Goal: Contribute content: Contribute content

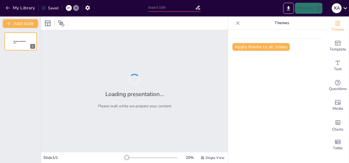
type input "Fase 1 – Conceptualización"
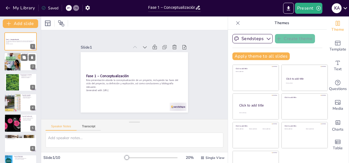
click at [10, 59] on div at bounding box center [12, 62] width 33 height 19
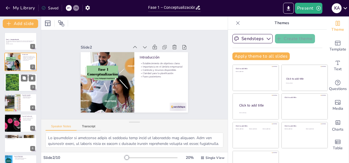
click at [11, 81] on div at bounding box center [13, 82] width 30 height 17
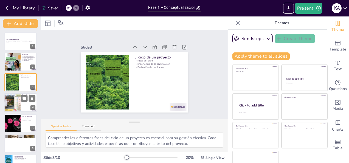
click at [12, 102] on div at bounding box center [12, 102] width 33 height 19
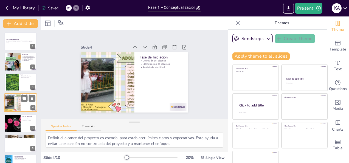
scroll to position [7, 0]
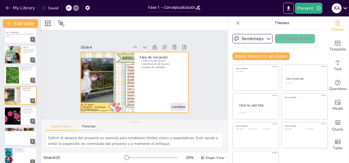
click at [149, 83] on div at bounding box center [134, 82] width 107 height 60
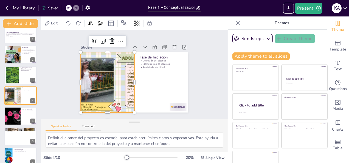
click at [117, 82] on div at bounding box center [107, 82] width 107 height 60
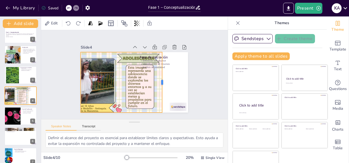
drag, startPoint x: 128, startPoint y: 80, endPoint x: 156, endPoint y: 94, distance: 30.9
click at [162, 94] on div at bounding box center [164, 82] width 4 height 60
click at [22, 118] on div at bounding box center [20, 116] width 33 height 19
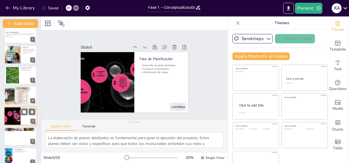
scroll to position [27, 0]
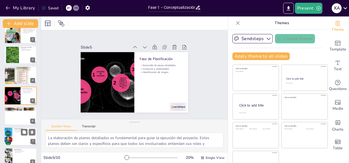
click at [19, 119] on div at bounding box center [20, 116] width 32 height 18
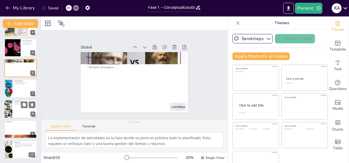
click at [13, 109] on div at bounding box center [20, 109] width 33 height 19
type textarea "Evaluar los resultados al finalizar el proyecto es crucial para entender qué fu…"
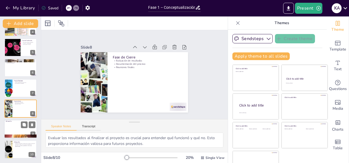
click at [15, 133] on div at bounding box center [20, 129] width 33 height 19
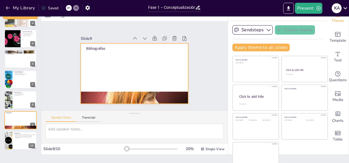
scroll to position [13, 0]
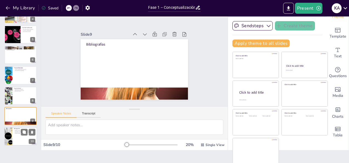
click at [13, 133] on div at bounding box center [20, 136] width 33 height 19
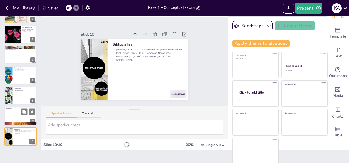
click at [10, 108] on p "Bibliografías" at bounding box center [21, 109] width 30 height 2
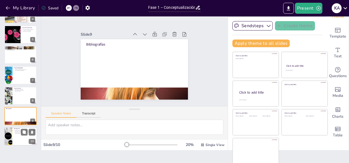
click at [18, 132] on p "[PERSON_NAME] (2007). Fundamentals of project management. third Edition. Pages …" at bounding box center [24, 132] width 21 height 4
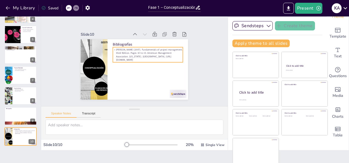
click at [161, 58] on p "[PERSON_NAME] (2007). Fundamentals of project management. third Edition. Pages …" at bounding box center [148, 54] width 70 height 13
click at [8, 112] on div at bounding box center [20, 116] width 33 height 19
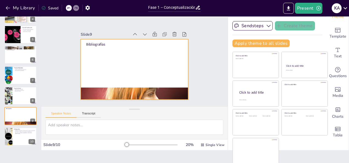
click at [112, 67] on div at bounding box center [134, 69] width 107 height 60
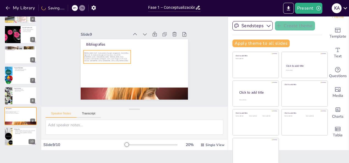
drag, startPoint x: 102, startPoint y: 48, endPoint x: 100, endPoint y: 55, distance: 6.5
click at [100, 55] on span "[PERSON_NAME] (2007). Fundamentals of project management . third Edition. Pages…" at bounding box center [106, 56] width 45 height 9
drag, startPoint x: 133, startPoint y: 55, endPoint x: 143, endPoint y: 55, distance: 9.3
click at [144, 55] on div at bounding box center [146, 57] width 4 height 13
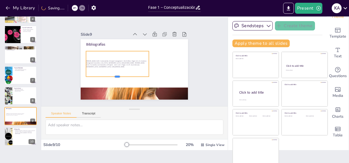
drag, startPoint x: 111, startPoint y: 62, endPoint x: 109, endPoint y: 75, distance: 12.6
click at [109, 77] on div at bounding box center [117, 79] width 63 height 4
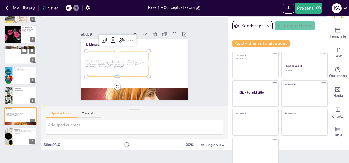
click at [19, 62] on div at bounding box center [20, 55] width 33 height 19
type textarea "La implementación de actividades es la fase donde se pone en práctica todo lo p…"
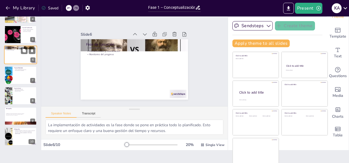
scroll to position [48, 0]
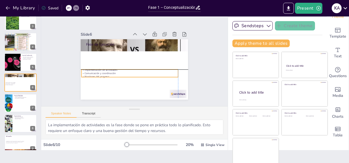
drag, startPoint x: 104, startPoint y: 51, endPoint x: 102, endPoint y: 73, distance: 22.1
click at [102, 75] on p "Monitoreo del progreso" at bounding box center [129, 76] width 97 height 3
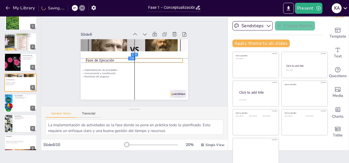
drag, startPoint x: 98, startPoint y: 42, endPoint x: 97, endPoint y: 57, distance: 14.3
click at [97, 58] on p "Fase de Ejecución" at bounding box center [134, 60] width 97 height 5
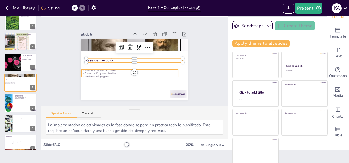
type input "32"
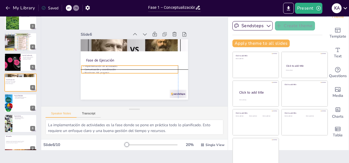
drag, startPoint x: 95, startPoint y: 68, endPoint x: 94, endPoint y: 64, distance: 3.9
click at [94, 64] on p "Implementación de actividades" at bounding box center [129, 65] width 97 height 3
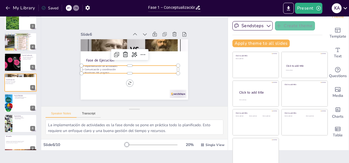
click at [70, 8] on icon at bounding box center [68, 7] width 3 height 3
click at [69, 8] on icon at bounding box center [68, 7] width 3 height 3
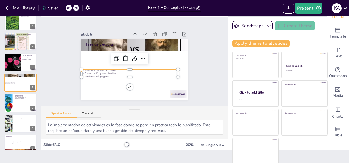
click at [69, 8] on icon at bounding box center [68, 7] width 3 height 3
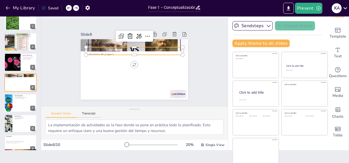
click at [69, 8] on div "My Library Saved" at bounding box center [46, 8] width 93 height 10
click at [69, 8] on div "My Library Saving......" at bounding box center [49, 8] width 99 height 10
click at [73, 8] on div at bounding box center [75, 8] width 6 height 6
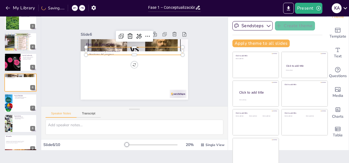
type input "24"
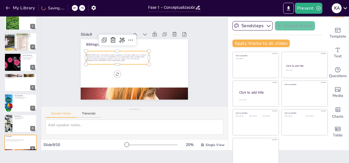
click at [73, 8] on div at bounding box center [75, 8] width 6 height 6
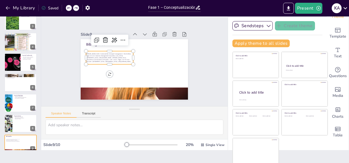
click at [73, 8] on div at bounding box center [72, 8] width 13 height 6
click at [73, 8] on div at bounding box center [75, 8] width 6 height 6
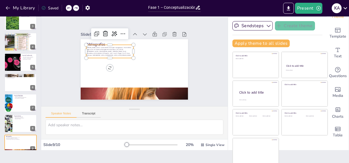
click at [69, 8] on icon at bounding box center [68, 7] width 3 height 1
click at [88, 6] on icon "button" at bounding box center [87, 7] width 4 height 5
click at [86, 18] on div "Slide 1 Fase 1 – Conceptualización Esta presentación aborda la conceptualizació…" at bounding box center [134, 61] width 187 height 89
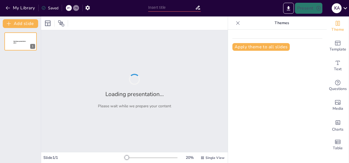
type input "Fase 1 – Conceptualización"
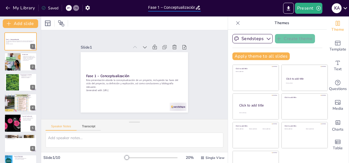
click at [178, 6] on input "Fase 1 – Conceptualización" at bounding box center [171, 8] width 47 height 8
click at [198, 8] on icon at bounding box center [198, 8] width 4 height 4
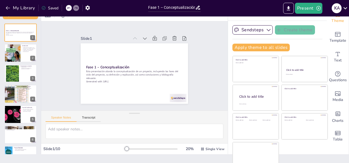
scroll to position [13, 0]
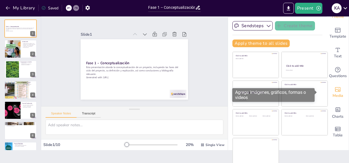
click at [333, 93] on span "Media" at bounding box center [338, 96] width 11 height 6
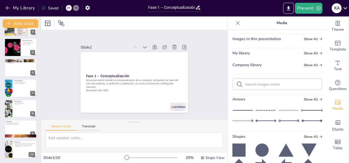
scroll to position [0, 0]
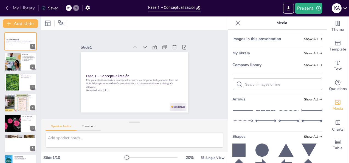
click at [21, 5] on button "My Library" at bounding box center [20, 8] width 33 height 9
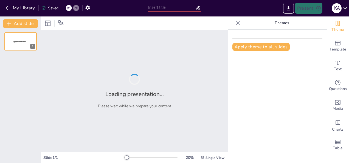
type input "Fase 1 – Conceptualización"
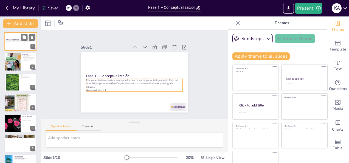
click at [8, 44] on p "Generated with [URL]" at bounding box center [21, 43] width 30 height 1
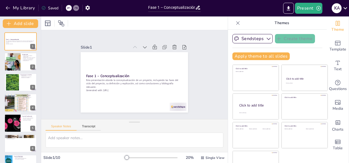
click at [235, 23] on icon at bounding box center [237, 22] width 5 height 5
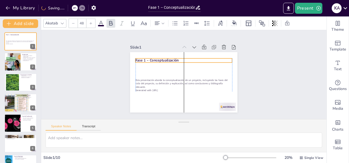
drag, startPoint x: 155, startPoint y: 75, endPoint x: 155, endPoint y: 59, distance: 15.6
click at [155, 59] on strong "Fase 1 – Conceptualización" at bounding box center [157, 60] width 43 height 5
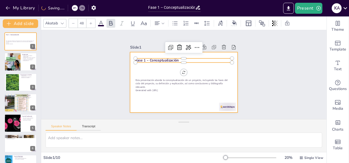
click at [162, 68] on div at bounding box center [182, 82] width 113 height 71
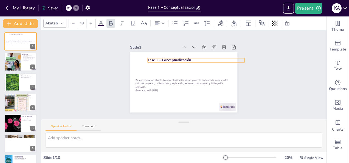
drag, startPoint x: 155, startPoint y: 58, endPoint x: 166, endPoint y: 57, distance: 11.0
click at [166, 58] on strong "Fase 1 – Conceptualización" at bounding box center [169, 60] width 43 height 5
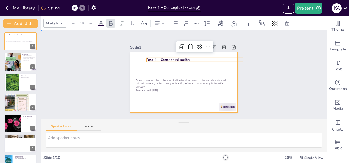
click at [153, 67] on div at bounding box center [183, 82] width 107 height 60
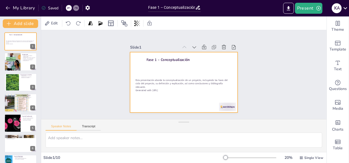
click at [145, 69] on div at bounding box center [183, 82] width 107 height 60
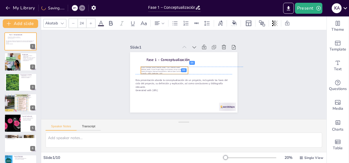
drag, startPoint x: 145, startPoint y: 60, endPoint x: 150, endPoint y: 71, distance: 12.1
click at [150, 71] on p "Student: Karen Lorena Pérez Rodríguez. Tutor: Gustavo Alfonso Valencia. Course:…" at bounding box center [164, 70] width 47 height 7
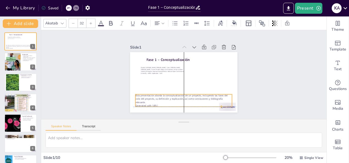
drag, startPoint x: 149, startPoint y: 80, endPoint x: 147, endPoint y: 94, distance: 14.4
click at [147, 94] on p "Esta presentación aborda la conceptualización de un proyecto, incluyendo las fa…" at bounding box center [184, 99] width 97 height 10
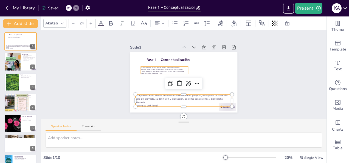
click at [155, 67] on span "Student: Karen Lorena Pérez Rodríguez. Tutor: Gustavo Alfonso Valencia. Course:…" at bounding box center [162, 70] width 43 height 7
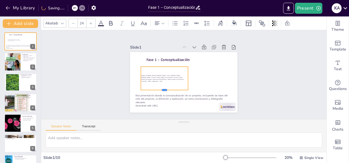
drag, startPoint x: 161, startPoint y: 73, endPoint x: 167, endPoint y: 89, distance: 17.1
click at [167, 89] on div at bounding box center [159, 82] width 45 height 23
drag, startPoint x: 184, startPoint y: 75, endPoint x: 200, endPoint y: 74, distance: 16.5
click at [201, 74] on div "Fase 1 – Conceptualización Esta presentación aborda la conceptualización de un …" at bounding box center [182, 82] width 113 height 71
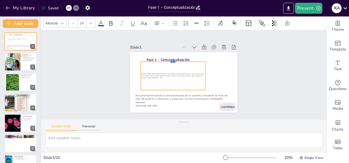
drag, startPoint x: 168, startPoint y: 64, endPoint x: 168, endPoint y: 59, distance: 4.9
click at [168, 59] on div at bounding box center [173, 59] width 64 height 4
click at [143, 73] on span "Student: Karen Lorena Pérez Rodríguez. Tutor: Gustavo Alfonso Valencia. Course:…" at bounding box center [172, 75] width 63 height 5
click at [156, 76] on span "Student: Karen Lorena Pérez Rodríguez. Tutor: Gustavo Alfonso Valencia. Course:…" at bounding box center [172, 75] width 63 height 5
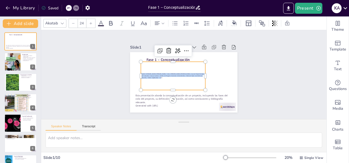
drag, startPoint x: 159, startPoint y: 76, endPoint x: 135, endPoint y: 69, distance: 24.5
click at [135, 69] on div "Fase 1 – Conceptualización Esta presentación aborda la conceptualización de un …" at bounding box center [183, 82] width 107 height 60
click at [91, 23] on icon at bounding box center [90, 23] width 3 height 3
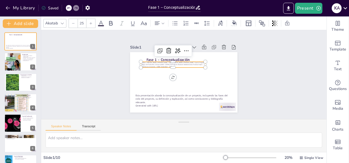
click at [91, 23] on icon at bounding box center [90, 23] width 3 height 3
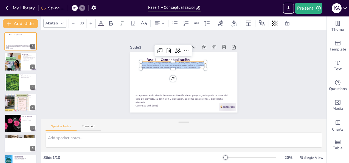
click at [91, 23] on icon at bounding box center [90, 23] width 3 height 3
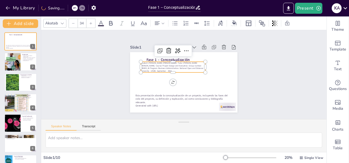
click at [91, 23] on icon at bounding box center [90, 23] width 3 height 3
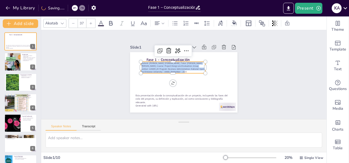
click at [91, 23] on icon at bounding box center [90, 23] width 3 height 3
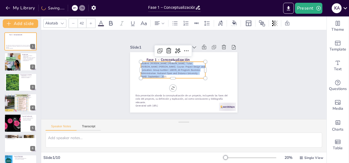
click at [91, 23] on icon at bounding box center [90, 23] width 3 height 3
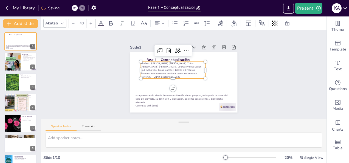
click at [91, 23] on icon at bounding box center [90, 23] width 3 height 3
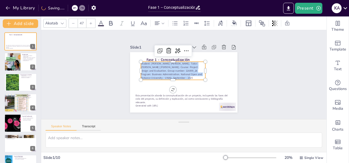
click at [91, 23] on icon at bounding box center [90, 23] width 3 height 3
type input "48"
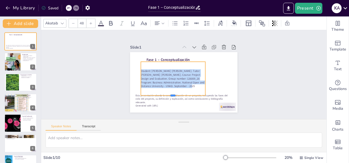
drag, startPoint x: 168, startPoint y: 79, endPoint x: 170, endPoint y: 94, distance: 15.1
click at [170, 95] on div at bounding box center [173, 97] width 64 height 4
drag, startPoint x: 183, startPoint y: 59, endPoint x: 188, endPoint y: 60, distance: 5.3
click at [188, 60] on div at bounding box center [174, 59] width 64 height 11
click at [151, 73] on span "Student: Karen Lorena Pérez Rodríguez. Tutor: Gustavo Alfonso Valencia. Course:…" at bounding box center [173, 79] width 64 height 19
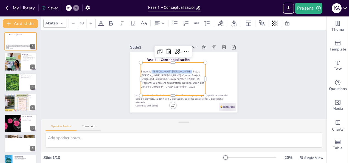
drag, startPoint x: 147, startPoint y: 69, endPoint x: 183, endPoint y: 69, distance: 35.9
click at [183, 69] on span "Student: Karen Lorena Pérez Rodríguez. Tutor: Gustavo Alfonso Valencia. Course:…" at bounding box center [170, 74] width 63 height 34
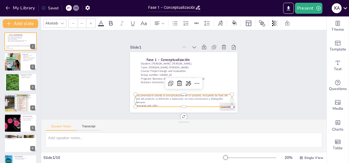
type input "32"
click at [136, 95] on p "Esta presentación aborda la conceptualización de un proyecto, incluyendo las fa…" at bounding box center [184, 99] width 97 height 10
click at [16, 65] on div at bounding box center [12, 62] width 33 height 19
type textarea "La definición de objetivos claros es esencial para guiar el desarrollo del proy…"
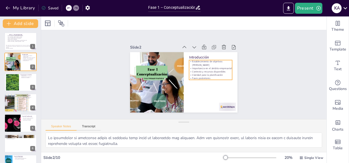
click at [201, 67] on p "Importancia en el ámbito empresarial" at bounding box center [210, 68] width 43 height 3
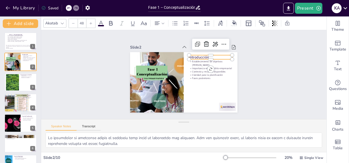
click at [205, 55] on p "Introducción" at bounding box center [212, 60] width 43 height 10
type input "32"
click at [195, 61] on p "Establecimiento de objetivos claros" at bounding box center [210, 63] width 43 height 7
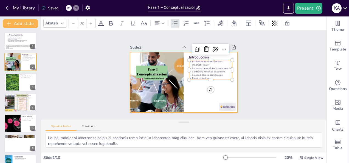
click at [191, 88] on div at bounding box center [183, 82] width 107 height 60
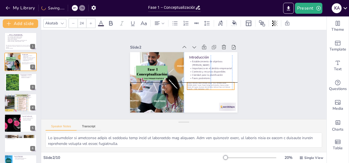
drag, startPoint x: 167, startPoint y: 59, endPoint x: 217, endPoint y: 83, distance: 55.5
click at [217, 83] on span "Student: Karen Lorena Pérez Rodríguez. Tutor: Gustavo Alfonso Valencia. Course:…" at bounding box center [206, 88] width 43 height 10
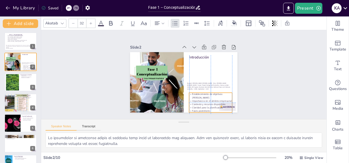
drag, startPoint x: 195, startPoint y: 60, endPoint x: 195, endPoint y: 94, distance: 34.0
click at [195, 94] on p "Establecimiento de objetivos claros" at bounding box center [210, 95] width 43 height 7
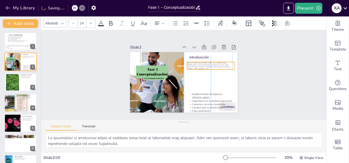
drag, startPoint x: 195, startPoint y: 86, endPoint x: 194, endPoint y: 66, distance: 20.4
click at [194, 66] on p "Student: Karen Lorena Pérez Rodríguez. Tutor: Gustavo Alfonso Valencia. Course:…" at bounding box center [210, 65] width 47 height 7
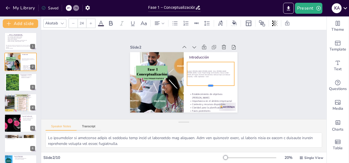
drag, startPoint x: 205, startPoint y: 67, endPoint x: 205, endPoint y: 84, distance: 16.2
click at [205, 86] on div at bounding box center [208, 90] width 47 height 9
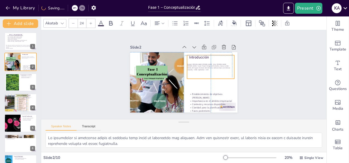
drag, startPoint x: 196, startPoint y: 74, endPoint x: 194, endPoint y: 66, distance: 8.5
click at [194, 66] on p "Student: Karen Lorena Pérez Rodríguez. Tutor: Gustavo Alfonso Valencia. Course:…" at bounding box center [211, 70] width 47 height 12
click at [190, 63] on span "Student: Karen Lorena Pérez Rodríguez. Tutor: Gustavo Alfonso Valencia. Course:…" at bounding box center [208, 66] width 43 height 7
click at [190, 64] on span "Student: Karen Lorena Pérez Rodríguez. Tutor: Gustavo Alfonso Valencia. Course:…" at bounding box center [209, 69] width 43 height 10
click at [190, 63] on span "Student: Karen Lorena Pérez Rodríguez. Tutor: Gustavo Alfonso Valencia. Course:…" at bounding box center [208, 66] width 43 height 7
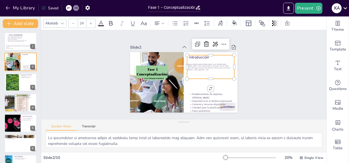
click at [89, 24] on icon at bounding box center [90, 23] width 3 height 3
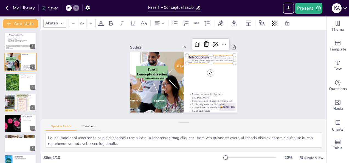
click at [89, 24] on icon at bounding box center [90, 23] width 3 height 3
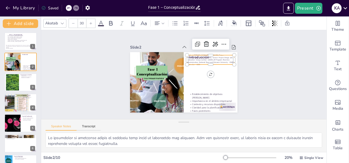
click at [89, 24] on icon at bounding box center [90, 23] width 3 height 3
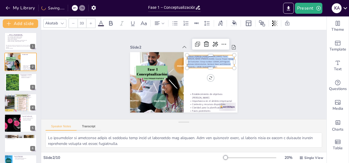
click at [89, 24] on icon at bounding box center [90, 23] width 3 height 3
type input "35"
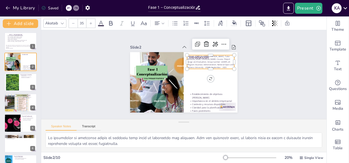
click at [195, 56] on span "Student: Karen Lorena Pérez Rodríguez. Tutor: Gustavo Alfonso Valencia. Course:…" at bounding box center [211, 65] width 47 height 18
click at [202, 62] on span "Student: Karen Lorena Pérez Rodríguez. Tutor: Gustavo Alfonso Valencia. Course:…" at bounding box center [212, 69] width 46 height 25
drag, startPoint x: 216, startPoint y: 64, endPoint x: 184, endPoint y: 54, distance: 32.8
click at [184, 54] on div "Introducción Establecimiento de objetivos claros Importancia en el ámbito empre…" at bounding box center [183, 82] width 107 height 60
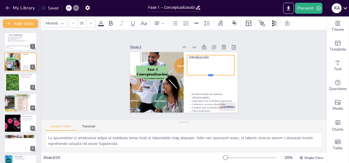
drag, startPoint x: 207, startPoint y: 58, endPoint x: 207, endPoint y: 81, distance: 23.0
click at [207, 80] on div at bounding box center [210, 77] width 47 height 4
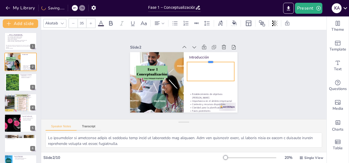
drag, startPoint x: 206, startPoint y: 52, endPoint x: 206, endPoint y: 59, distance: 7.7
click at [206, 59] on div at bounding box center [210, 60] width 47 height 4
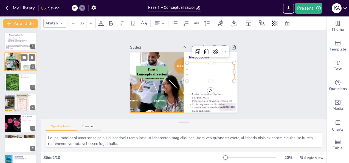
click at [16, 64] on div at bounding box center [12, 62] width 33 height 19
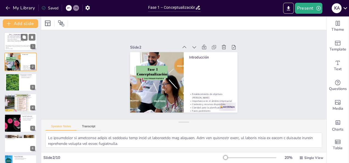
click at [10, 39] on span "Group number: 126009_28" at bounding box center [11, 39] width 9 height 1
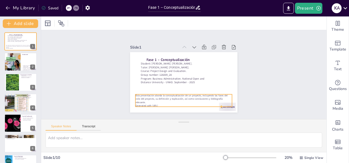
click at [156, 97] on p "Esta presentación aborda la conceptualización de un proyecto, incluyendo las fa…" at bounding box center [184, 99] width 97 height 10
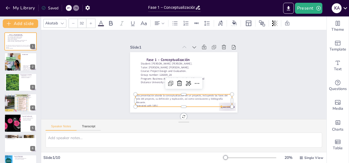
click at [156, 97] on p "Esta presentación aborda la conceptualización de un proyecto, incluyendo las fa…" at bounding box center [184, 99] width 97 height 10
click at [156, 97] on p "Esta presentación aborda la conceptualización de un proyecto, incluyendo las fa…" at bounding box center [179, 98] width 97 height 30
click at [156, 97] on p "Esta presentación aborda la conceptualización de un proyecto, incluyendo las fa…" at bounding box center [184, 99] width 97 height 10
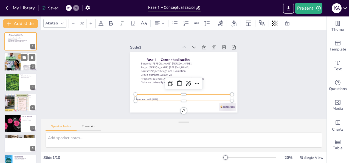
click at [16, 60] on div at bounding box center [12, 62] width 33 height 19
type textarea "La definición de objetivos claros es esencial para guiar el desarrollo del proy…"
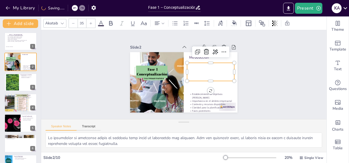
click at [190, 68] on div at bounding box center [210, 72] width 47 height 18
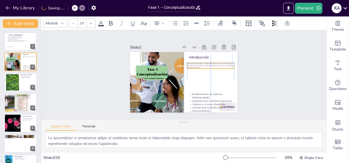
drag, startPoint x: 151, startPoint y: 58, endPoint x: 201, endPoint y: 63, distance: 50.2
click at [201, 64] on span "Esta presentación aborda la conceptualización de un proyecto, incluyendo las fa…" at bounding box center [211, 70] width 47 height 13
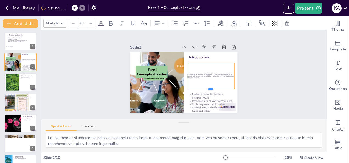
drag, startPoint x: 206, startPoint y: 67, endPoint x: 209, endPoint y: 88, distance: 21.0
click at [209, 89] on div at bounding box center [210, 91] width 47 height 4
click at [201, 77] on p "Esta presentación aborda la conceptualización de un proyecto, incluyendo las fa…" at bounding box center [210, 76] width 47 height 6
click at [201, 77] on p "Esta presentación aborda la conceptualización de un proyecto, incluyendo las fa…" at bounding box center [210, 79] width 47 height 10
click at [201, 77] on p "Esta presentación aborda la conceptualización de un proyecto, incluyendo las fa…" at bounding box center [210, 76] width 47 height 6
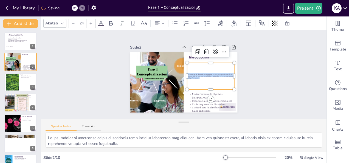
click at [201, 77] on p "Esta presentación aborda la conceptualización de un proyecto, incluyendo las fa…" at bounding box center [210, 76] width 47 height 6
click at [91, 23] on icon at bounding box center [91, 23] width 2 height 2
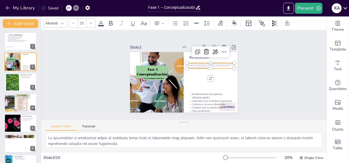
click at [91, 23] on icon at bounding box center [91, 23] width 2 height 2
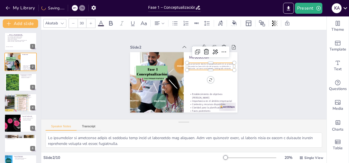
click at [91, 23] on icon at bounding box center [91, 23] width 2 height 2
type input "34"
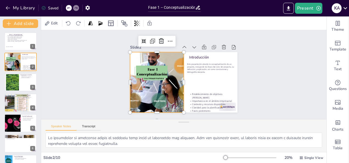
click at [153, 65] on div at bounding box center [156, 82] width 107 height 60
click at [153, 72] on div at bounding box center [156, 82] width 107 height 60
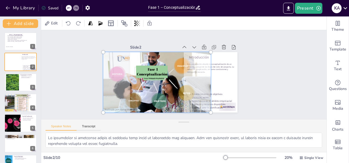
click at [153, 72] on div at bounding box center [157, 82] width 114 height 67
click at [151, 76] on div at bounding box center [155, 73] width 129 height 99
click at [226, 77] on div at bounding box center [210, 72] width 47 height 18
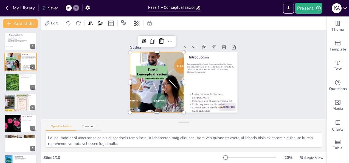
click at [159, 80] on div at bounding box center [156, 82] width 107 height 60
click at [184, 79] on div at bounding box center [186, 82] width 4 height 60
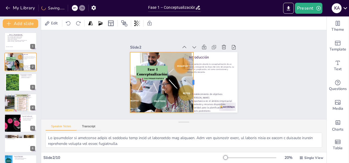
drag, startPoint x: 179, startPoint y: 79, endPoint x: 189, endPoint y: 81, distance: 9.9
click at [189, 81] on div "Introducción Establecimiento de objetivos claros Importancia en el ámbito empre…" at bounding box center [183, 82] width 107 height 60
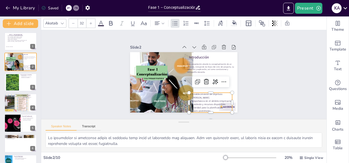
click at [199, 99] on p "Importancia en el ámbito empresarial" at bounding box center [210, 100] width 43 height 3
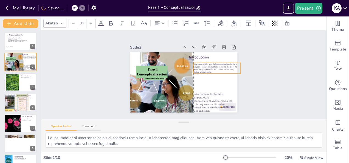
drag, startPoint x: 196, startPoint y: 67, endPoint x: 201, endPoint y: 69, distance: 5.1
click at [201, 69] on span "Esta presentación aborda la conceptualización de un proyecto, incluyendo las fa…" at bounding box center [216, 70] width 47 height 12
drag, startPoint x: 194, startPoint y: 55, endPoint x: 199, endPoint y: 55, distance: 5.8
click at [199, 56] on p "Introducción" at bounding box center [218, 61] width 43 height 10
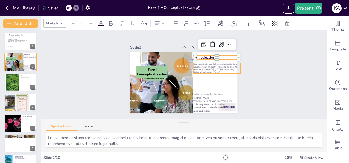
click at [198, 64] on span "Esta presentación aborda la conceptualización de un proyecto, incluyendo las fa…" at bounding box center [216, 68] width 47 height 11
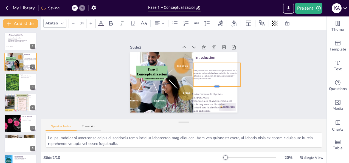
drag, startPoint x: 212, startPoint y: 71, endPoint x: 215, endPoint y: 84, distance: 13.2
click at [215, 87] on div at bounding box center [215, 91] width 47 height 9
click at [76, 23] on div at bounding box center [73, 23] width 9 height 9
type input "32"
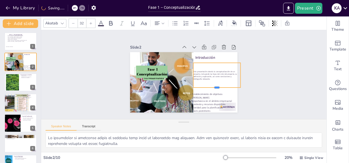
drag, startPoint x: 212, startPoint y: 71, endPoint x: 214, endPoint y: 85, distance: 14.9
click at [214, 88] on div at bounding box center [216, 90] width 47 height 4
drag, startPoint x: 236, startPoint y: 73, endPoint x: 224, endPoint y: 74, distance: 12.6
click at [226, 74] on div at bounding box center [229, 79] width 7 height 25
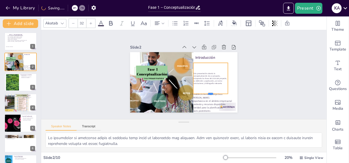
drag, startPoint x: 206, startPoint y: 86, endPoint x: 206, endPoint y: 92, distance: 6.3
click at [206, 94] on div at bounding box center [210, 96] width 34 height 4
click at [191, 76] on div at bounding box center [193, 78] width 4 height 31
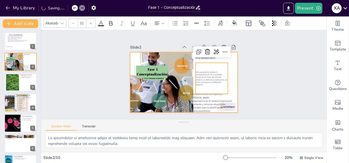
click at [229, 83] on div at bounding box center [183, 82] width 107 height 60
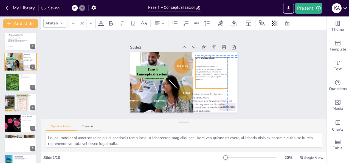
drag, startPoint x: 205, startPoint y: 79, endPoint x: 205, endPoint y: 74, distance: 5.8
click at [205, 74] on span "Esta presentación aborda la conceptualización de un proyecto, incluyendo las fa…" at bounding box center [211, 73] width 32 height 15
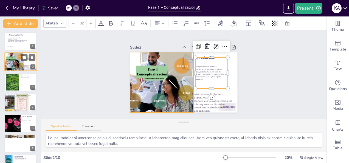
click at [13, 63] on div at bounding box center [12, 62] width 33 height 19
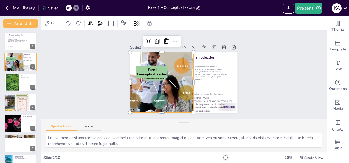
click at [133, 97] on div at bounding box center [156, 82] width 107 height 60
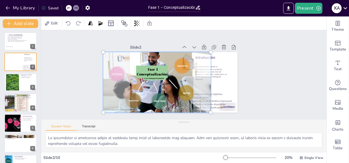
click at [133, 97] on div at bounding box center [157, 82] width 114 height 67
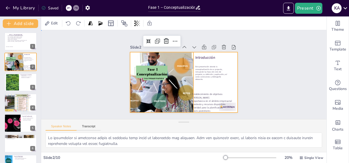
click at [226, 88] on div at bounding box center [183, 82] width 107 height 60
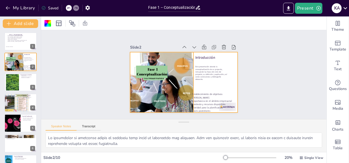
click at [167, 89] on div at bounding box center [156, 82] width 107 height 60
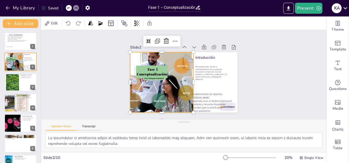
click at [167, 89] on div at bounding box center [156, 82] width 107 height 60
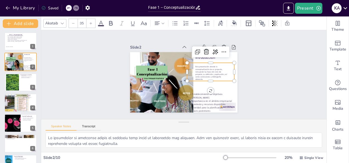
click at [227, 75] on div at bounding box center [211, 74] width 49 height 23
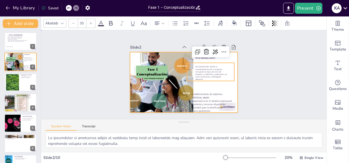
click at [232, 87] on div at bounding box center [183, 82] width 107 height 60
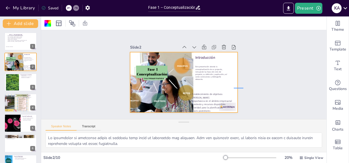
drag, startPoint x: 234, startPoint y: 88, endPoint x: 244, endPoint y: 88, distance: 10.4
click at [244, 88] on div "Slide 1 Fase 1 – Conceptualización Generated with Sendsteps.ai Student: Karen Y…" at bounding box center [184, 75] width 138 height 76
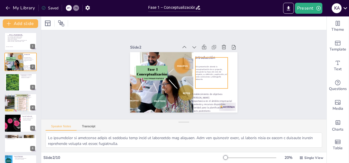
click at [218, 84] on div "Esta presentación aborda la conceptualización de un proyecto, incluyendo las fa…" at bounding box center [211, 76] width 35 height 34
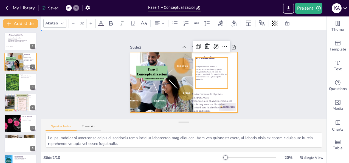
click at [228, 82] on div at bounding box center [183, 82] width 107 height 60
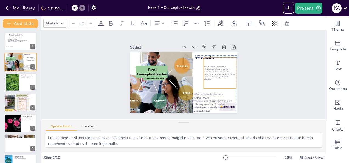
drag, startPoint x: 207, startPoint y: 72, endPoint x: 214, endPoint y: 71, distance: 6.7
click at [214, 71] on span "Esta presentación aborda la conceptualización de un proyecto, incluyendo las fa…" at bounding box center [220, 73] width 32 height 15
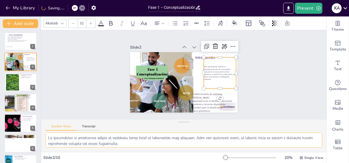
click at [120, 141] on textarea at bounding box center [184, 140] width 277 height 15
drag, startPoint x: 103, startPoint y: 146, endPoint x: 45, endPoint y: 131, distance: 60.0
click at [45, 131] on div "Speaker Notes Transcript" at bounding box center [183, 135] width 285 height 33
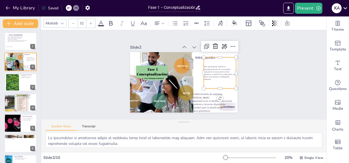
click at [216, 72] on span "Esta presentación aborda la conceptualización de un proyecto, incluyendo las fa…" at bounding box center [219, 76] width 32 height 16
click at [216, 72] on span "Esta presentación aborda la conceptualización de un proyecto, incluyendo las fa…" at bounding box center [220, 73] width 32 height 15
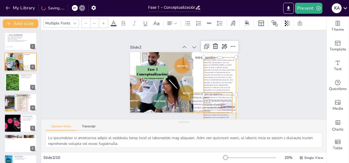
type input "32"
click at [193, 103] on p "Contexto y recursos disponibles" at bounding box center [210, 104] width 43 height 3
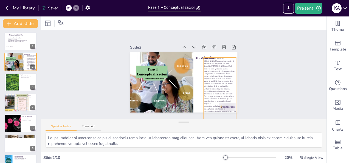
click at [213, 88] on span "Evaluar el contexto y los recursos disponibles es fundamental para determinar l…" at bounding box center [219, 97] width 30 height 18
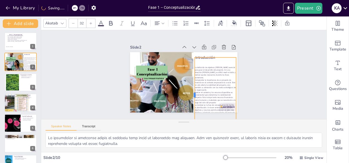
drag, startPoint x: 199, startPoint y: 92, endPoint x: 190, endPoint y: 92, distance: 9.1
click at [190, 92] on div at bounding box center [190, 95] width 12 height 75
click at [267, 88] on div "Slide 1 Fase 1 – Conceptualización Generated with Sendsteps.ai Student: Karen Y…" at bounding box center [183, 75] width 293 height 118
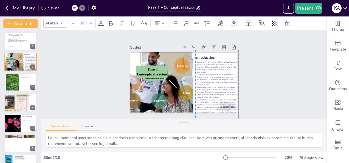
drag, startPoint x: 218, startPoint y: 88, endPoint x: 219, endPoint y: 80, distance: 7.4
click at [219, 80] on div "La definición de objetivos claros es esencial para guiar el desarrollo del proy…" at bounding box center [217, 90] width 41 height 58
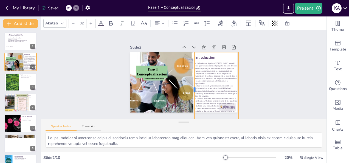
click at [190, 87] on div at bounding box center [192, 89] width 4 height 75
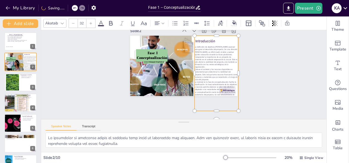
scroll to position [23, 0]
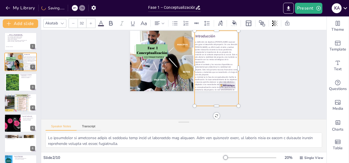
drag, startPoint x: 212, startPoint y: 102, endPoint x: 212, endPoint y: 94, distance: 7.1
click at [212, 94] on div "Slide 1 Fase 1 – Conceptualización Generated with Sendsteps.ai Student: Karen Y…" at bounding box center [183, 74] width 285 height 89
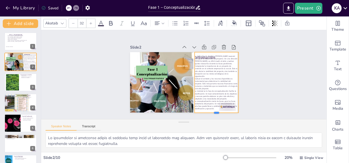
scroll to position [0, 0]
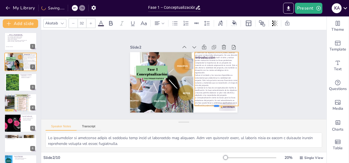
drag, startPoint x: 211, startPoint y: 103, endPoint x: 209, endPoint y: 81, distance: 21.5
click at [209, 81] on div "Introducción La definición de objetivos claros es esencial para guiar el desarr…" at bounding box center [183, 82] width 107 height 60
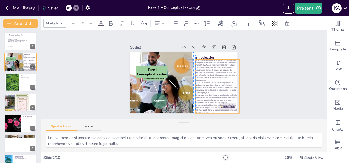
drag, startPoint x: 210, startPoint y: 75, endPoint x: 210, endPoint y: 80, distance: 5.5
click at [210, 85] on span "Evaluar el contexto y los recursos disponibles es fundamental para determinar l…" at bounding box center [208, 98] width 42 height 27
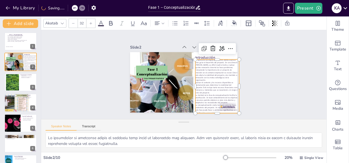
click at [222, 104] on span "La conceptualización sienta las bases para las fases posteriores del proyecto. …" at bounding box center [216, 109] width 42 height 10
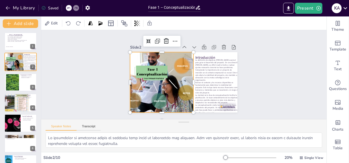
click at [184, 86] on div at bounding box center [156, 82] width 107 height 60
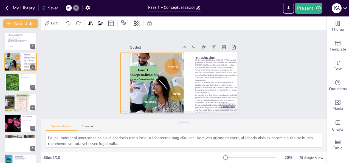
drag, startPoint x: 154, startPoint y: 83, endPoint x: 143, endPoint y: 83, distance: 11.0
click at [143, 83] on div at bounding box center [147, 83] width 107 height 60
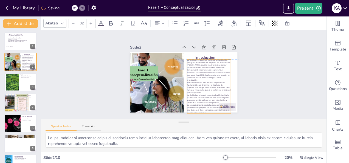
drag, startPoint x: 196, startPoint y: 81, endPoint x: 187, endPoint y: 81, distance: 9.1
click at [187, 81] on span "Evaluar el contexto y los recursos disponibles es fundamental para determinar l…" at bounding box center [207, 88] width 44 height 15
type input "48"
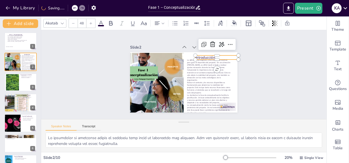
click at [198, 56] on p "Introducción" at bounding box center [218, 61] width 43 height 10
drag, startPoint x: 198, startPoint y: 55, endPoint x: 193, endPoint y: 52, distance: 5.7
click at [193, 52] on p "Introducción" at bounding box center [212, 54] width 43 height 5
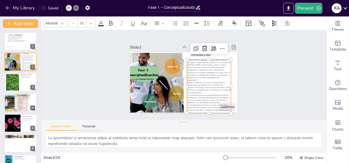
click at [206, 82] on span "Evaluar el contexto y los recursos disponibles es fundamental para determinar l…" at bounding box center [207, 88] width 44 height 15
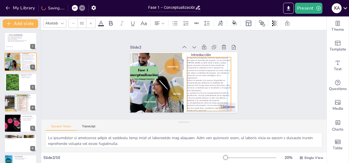
drag, startPoint x: 206, startPoint y: 82, endPoint x: 205, endPoint y: 78, distance: 4.0
click at [205, 79] on span "Evaluar el contexto y los recursos disponibles es fundamental para determinar l…" at bounding box center [209, 85] width 44 height 12
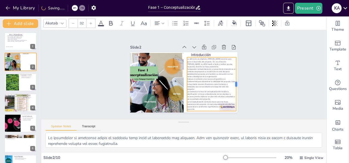
drag, startPoint x: 227, startPoint y: 82, endPoint x: 232, endPoint y: 82, distance: 5.2
click at [236, 82] on div at bounding box center [238, 84] width 4 height 54
type input "--"
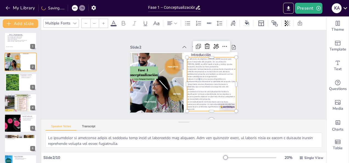
click at [195, 78] on span "Evaluar el contexto y los recursos disponibles es fundamental para determinar l…" at bounding box center [211, 84] width 48 height 12
click at [243, 77] on div "Slide 1 Fase 1 – Conceptualización Generated with Sendsteps.ai Student: Karen Y…" at bounding box center [184, 75] width 138 height 76
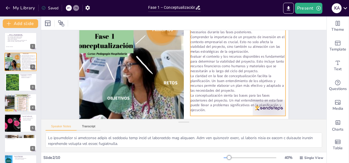
scroll to position [48, 0]
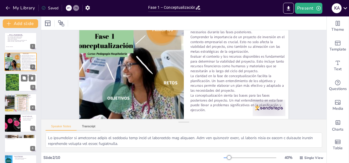
click at [21, 84] on div at bounding box center [20, 82] width 33 height 19
type textarea "Comprender las diferentes fases del ciclo de un proyecto es esencial para su ge…"
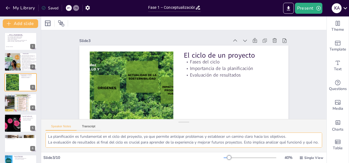
scroll to position [18, 0]
drag, startPoint x: 48, startPoint y: 137, endPoint x: 116, endPoint y: 150, distance: 69.6
click at [116, 150] on div "Comprender las diferentes fases del ciclo de un proyecto es esencial para su ge…" at bounding box center [183, 142] width 285 height 19
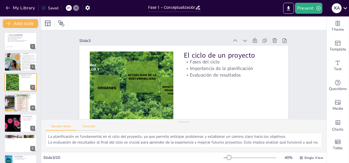
click at [87, 125] on button "Transcript" at bounding box center [89, 128] width 24 height 6
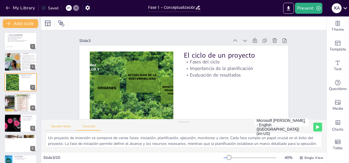
click at [64, 125] on button "Speaker Notes" at bounding box center [61, 128] width 31 height 6
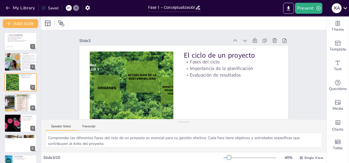
click at [64, 125] on button "Speaker Notes" at bounding box center [61, 128] width 31 height 6
click at [82, 126] on button "Transcript" at bounding box center [89, 128] width 24 height 6
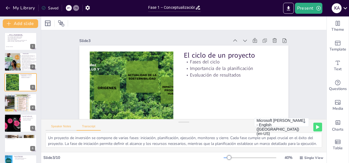
click at [63, 127] on button "Speaker Notes" at bounding box center [61, 128] width 31 height 6
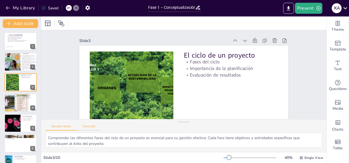
click at [97, 128] on button "Transcript" at bounding box center [89, 128] width 24 height 6
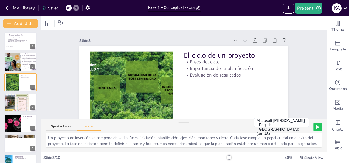
click at [316, 127] on icon at bounding box center [317, 126] width 3 height 3
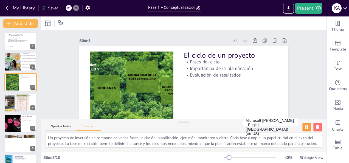
click at [316, 127] on rect at bounding box center [317, 126] width 3 height 3
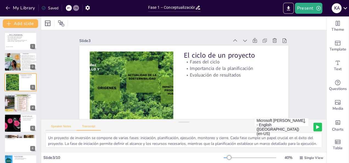
click at [57, 127] on button "Speaker Notes" at bounding box center [61, 128] width 31 height 6
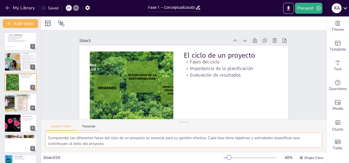
click at [51, 137] on textarea "Comprender las diferentes fases del ciclo de un proyecto es esencial para su ge…" at bounding box center [184, 140] width 277 height 15
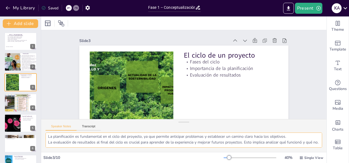
scroll to position [0, 0]
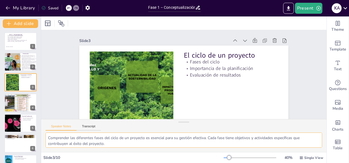
click at [52, 139] on textarea "Comprender las diferentes fases del ciclo de un proyecto es esencial para su ge…" at bounding box center [184, 140] width 277 height 15
click at [48, 139] on textarea "Comprender las diferentes fases del ciclo de un proyecto es esencial para su ge…" at bounding box center [184, 140] width 277 height 15
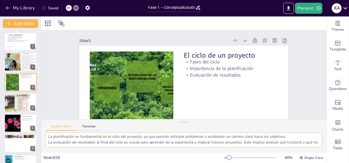
drag, startPoint x: 49, startPoint y: 137, endPoint x: 74, endPoint y: 160, distance: 34.0
click at [74, 160] on div "Slide 1 Fase 1 – Conceptualización Generated with Sendsteps.ai Student: Karen Y…" at bounding box center [183, 89] width 285 height 147
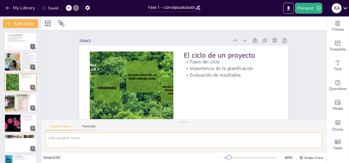
scroll to position [0, 0]
paste textarea "Comprender las diferentes fases del ciclo de un proyecto es esencial para su ge…"
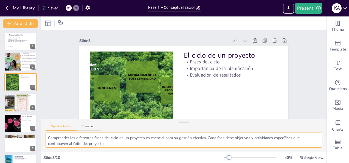
drag, startPoint x: 71, startPoint y: 145, endPoint x: 43, endPoint y: 129, distance: 32.9
click at [42, 129] on div "Speaker Notes Transcript Comprender las diferentes fases del ciclo de un proyec…" at bounding box center [183, 135] width 285 height 33
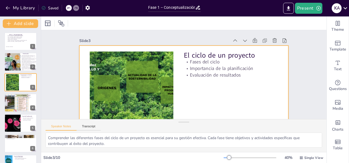
click at [194, 86] on div at bounding box center [183, 105] width 209 height 118
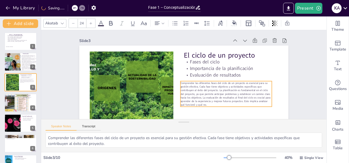
drag, startPoint x: 146, startPoint y: 75, endPoint x: 236, endPoint y: 100, distance: 93.6
click at [236, 100] on span "Comprender las diferentes fases del ciclo de un proyecto es esencial para su ge…" at bounding box center [226, 94] width 90 height 26
click at [287, 65] on div "Slide 1 Fase 1 – Conceptualización Generated with Sendsteps.ai Student: Karen Y…" at bounding box center [184, 96] width 240 height 133
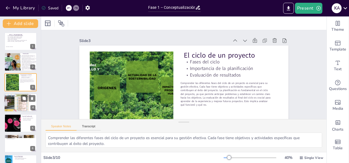
click at [22, 103] on div at bounding box center [12, 102] width 33 height 19
type textarea "Definir el alcance del proyecto es esencial para establecer límites claros y ex…"
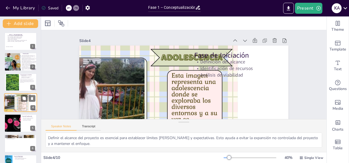
scroll to position [7, 0]
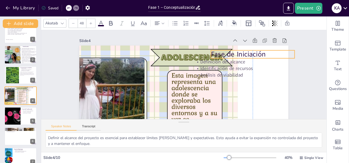
drag, startPoint x: 233, startPoint y: 55, endPoint x: 250, endPoint y: 54, distance: 16.8
click at [250, 54] on p "Fase de Iniciación" at bounding box center [253, 54] width 84 height 10
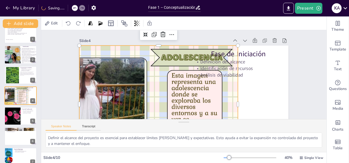
click at [161, 101] on div at bounding box center [132, 106] width 211 height 121
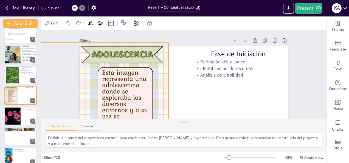
drag, startPoint x: 233, startPoint y: 106, endPoint x: 164, endPoint y: 103, distance: 69.5
click at [164, 103] on div at bounding box center [63, 103] width 211 height 121
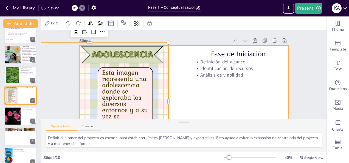
click at [204, 102] on div at bounding box center [183, 105] width 209 height 118
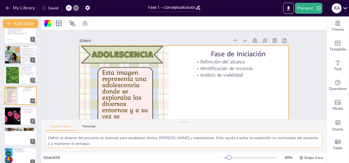
click at [54, 139] on textarea "Definir el alcance del proyecto es esencial para establecer límites claros y ex…" at bounding box center [184, 140] width 277 height 15
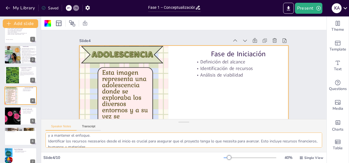
scroll to position [0, 0]
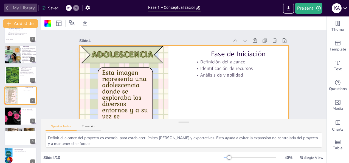
click at [9, 8] on icon "button" at bounding box center [8, 8] width 4 height 4
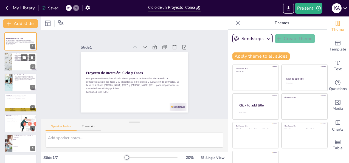
click at [12, 65] on div at bounding box center [8, 62] width 33 height 19
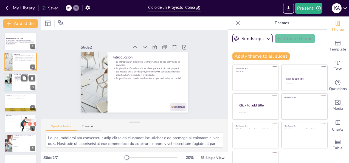
click at [13, 81] on div at bounding box center [20, 82] width 33 height 19
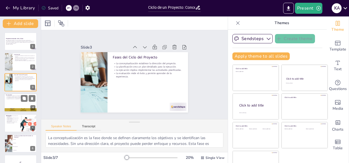
click at [12, 100] on div at bounding box center [20, 102] width 33 height 19
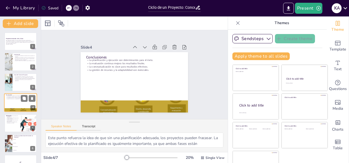
scroll to position [7, 0]
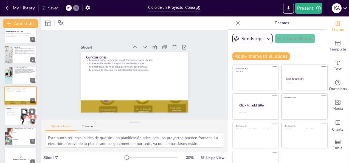
click at [12, 119] on div at bounding box center [20, 116] width 33 height 19
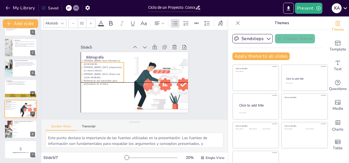
drag, startPoint x: 105, startPoint y: 65, endPoint x: 101, endPoint y: 69, distance: 5.5
click at [101, 69] on p "Lewis (2007) proporciona un marco teórico." at bounding box center [102, 69] width 43 height 7
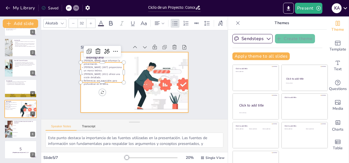
click at [97, 104] on div at bounding box center [134, 82] width 107 height 60
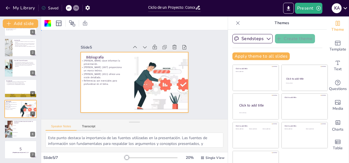
click at [92, 105] on div at bounding box center [134, 82] width 107 height 60
checkbox input "true"
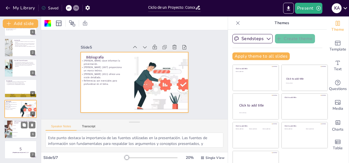
checkbox input "true"
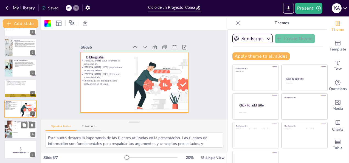
checkbox input "true"
click at [9, 127] on div at bounding box center [8, 129] width 33 height 19
checkbox input "true"
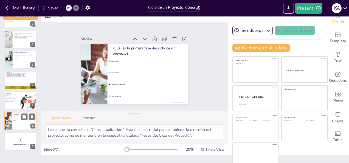
scroll to position [13, 0]
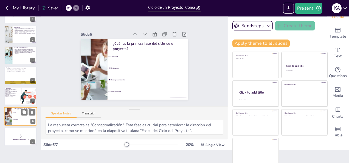
checkbox input "true"
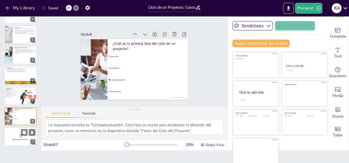
checkbox input "true"
click at [12, 136] on p "5" at bounding box center [21, 136] width 30 height 6
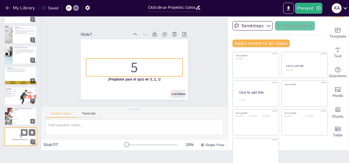
drag, startPoint x: 23, startPoint y: 138, endPoint x: 14, endPoint y: 136, distance: 9.5
click at [14, 136] on p "5" at bounding box center [21, 136] width 30 height 6
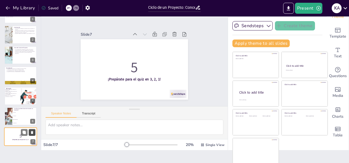
click at [32, 133] on icon at bounding box center [32, 132] width 2 height 3
checkbox input "true"
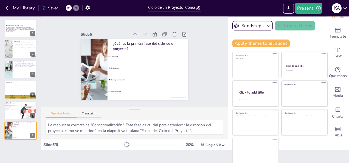
checkbox input "true"
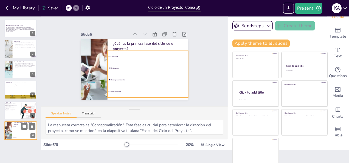
checkbox input "true"
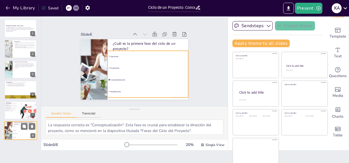
checkbox input "true"
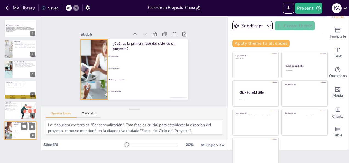
click at [9, 130] on div at bounding box center [8, 130] width 33 height 19
checkbox input "true"
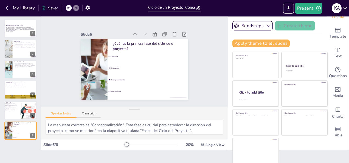
checkbox input "true"
click at [89, 128] on textarea "La respuesta correcta es "Conceptualización". Esta fase es crucial para estable…" at bounding box center [135, 127] width 178 height 15
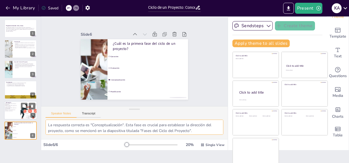
checkbox input "true"
click at [18, 109] on div at bounding box center [20, 110] width 33 height 19
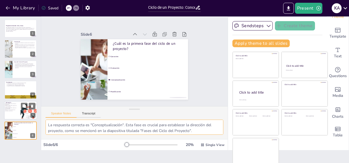
checkbox input "true"
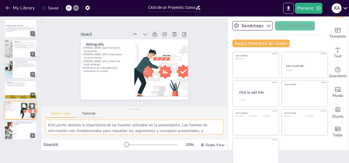
checkbox input "true"
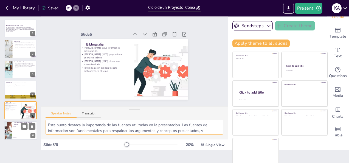
checkbox input "true"
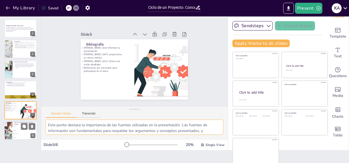
checkbox input "true"
click at [18, 128] on ul "Ejecución Evaluación Conceptualización Planificación" at bounding box center [24, 132] width 25 height 14
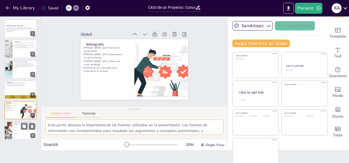
checkbox input "true"
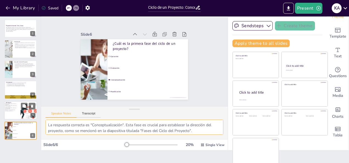
checkbox input "true"
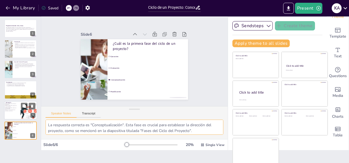
checkbox input "true"
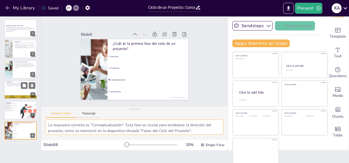
checkbox input "true"
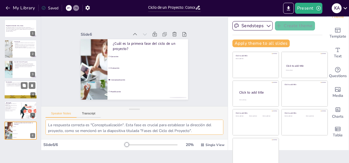
checkbox input "true"
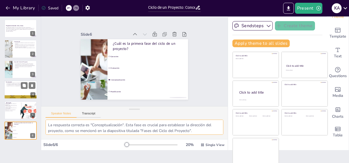
checkbox input "true"
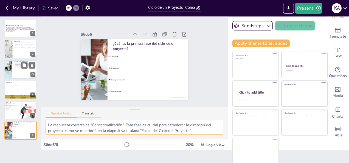
checkbox input "true"
click at [12, 72] on div at bounding box center [8, 69] width 30 height 19
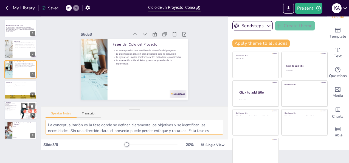
checkbox input "true"
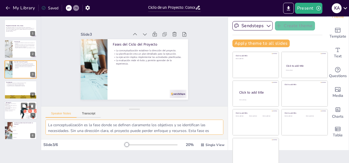
checkbox input "true"
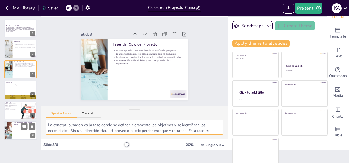
checkbox input "true"
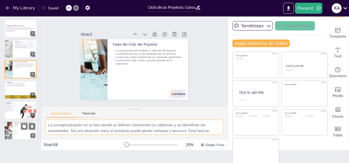
checkbox input "true"
click at [13, 130] on input "checkbox" at bounding box center [13, 130] width 0 height 0
checkbox input "false"
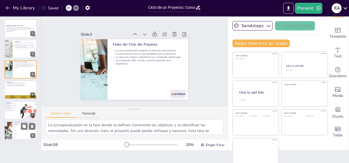
checkbox input "true"
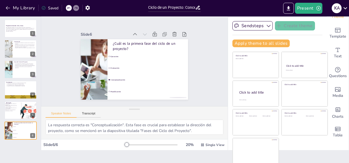
checkbox input "true"
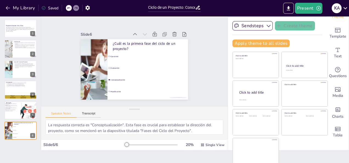
checkbox input "true"
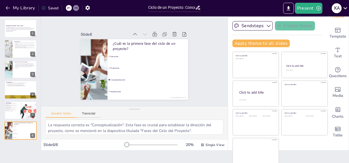
checkbox input "true"
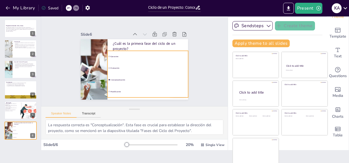
checkbox input "true"
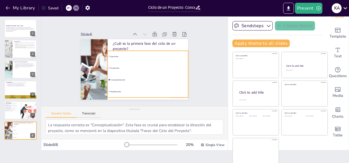
checkbox input "true"
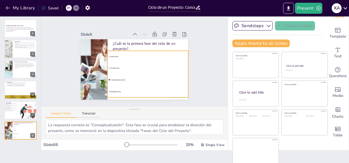
checkbox input "true"
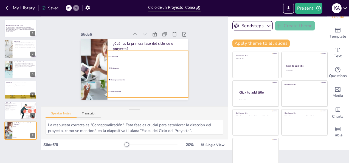
checkbox input "true"
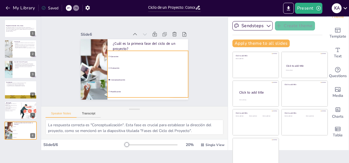
checkbox input "true"
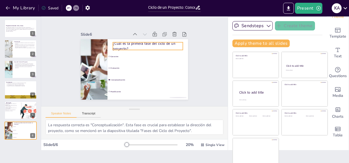
checkbox input "true"
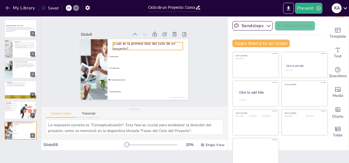
checkbox input "true"
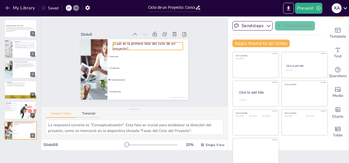
checkbox input "true"
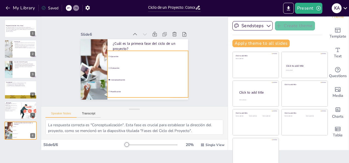
checkbox input "true"
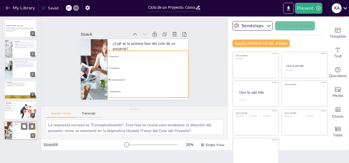
checkbox input "true"
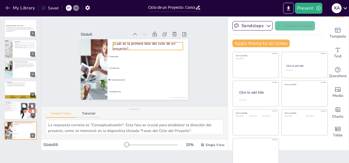
checkbox input "true"
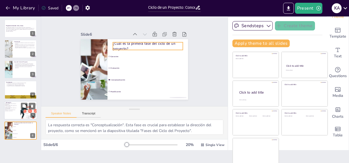
checkbox input "true"
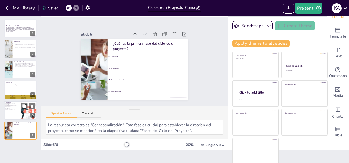
checkbox input "true"
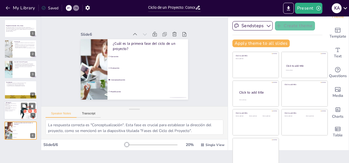
checkbox input "true"
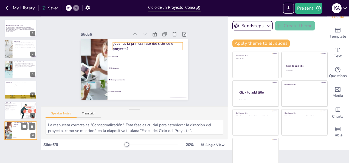
checkbox input "true"
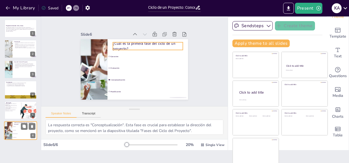
checkbox input "true"
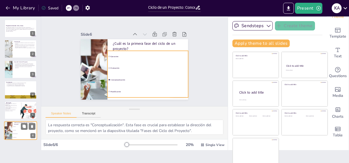
checkbox input "true"
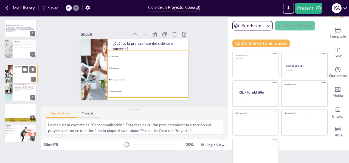
drag, startPoint x: 18, startPoint y: 129, endPoint x: 18, endPoint y: 71, distance: 58.2
click at [18, 71] on ul "Ejecución Evaluación Conceptualización Planificación" at bounding box center [25, 75] width 24 height 14
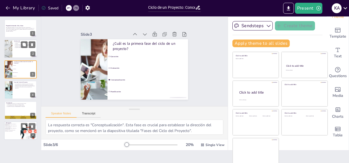
click at [21, 51] on div at bounding box center [20, 49] width 33 height 19
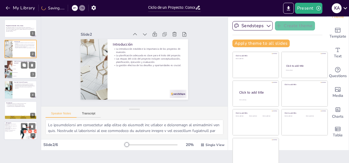
click at [21, 74] on li "Conceptualización" at bounding box center [24, 73] width 25 height 4
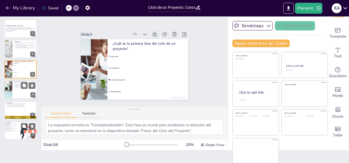
click at [20, 87] on p "La evaluación mide el éxito y permite aprender de la experiencia." at bounding box center [24, 87] width 21 height 2
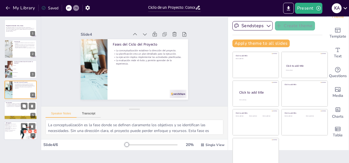
click at [10, 110] on div at bounding box center [20, 110] width 33 height 19
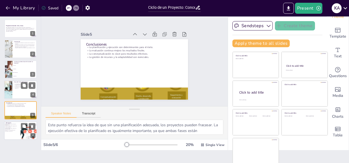
click at [11, 86] on div at bounding box center [8, 89] width 30 height 19
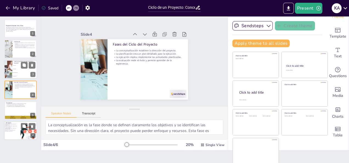
click at [13, 73] on li "Conceptualización" at bounding box center [24, 73] width 25 height 4
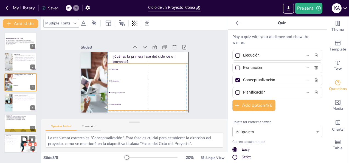
click at [111, 52] on div "¿Cuál es la primera fase del ciclo de un proyecto? Ejecución Evaluación Concept…" at bounding box center [134, 52] width 107 height 0
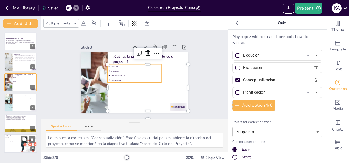
click at [119, 69] on li "Evaluación" at bounding box center [135, 71] width 54 height 4
click at [118, 69] on li "Evaluación" at bounding box center [135, 71] width 54 height 4
click at [120, 78] on li "Planificación" at bounding box center [135, 80] width 54 height 4
click at [235, 66] on div at bounding box center [237, 68] width 4 height 4
click at [243, 66] on input "Evaluación" at bounding box center [268, 68] width 51 height 8
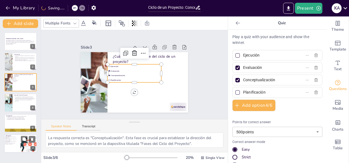
click at [235, 56] on div at bounding box center [237, 55] width 4 height 4
click at [243, 56] on input "Ejecución" at bounding box center [268, 55] width 51 height 8
click at [236, 91] on div at bounding box center [237, 92] width 3 height 3
click at [243, 91] on input "Planificación" at bounding box center [268, 92] width 51 height 8
click at [131, 91] on div "¿Cuál es la primera fase del ciclo de un proyecto? Ejecución Evaluación Concept…" at bounding box center [134, 82] width 107 height 60
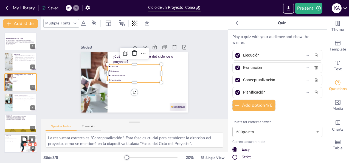
click at [130, 90] on div "¿Cuál es la primera fase del ciclo de un proyecto? Ejecución Evaluación Concept…" at bounding box center [134, 82] width 107 height 60
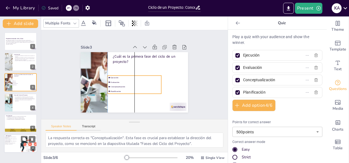
drag, startPoint x: 129, startPoint y: 80, endPoint x: 132, endPoint y: 92, distance: 12.4
click at [132, 92] on li "Planificación" at bounding box center [135, 91] width 54 height 4
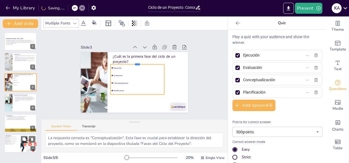
drag, startPoint x: 134, startPoint y: 72, endPoint x: 133, endPoint y: 60, distance: 12.2
click at [133, 60] on div at bounding box center [138, 62] width 54 height 4
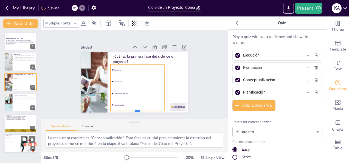
drag, startPoint x: 133, startPoint y: 93, endPoint x: 136, endPoint y: 109, distance: 16.7
click at [136, 111] on div at bounding box center [138, 113] width 54 height 4
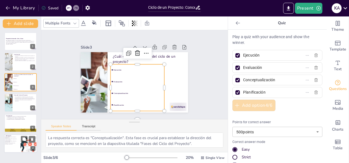
click at [257, 104] on button "Add option 4 / 6" at bounding box center [253, 106] width 43 height 12
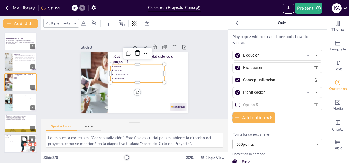
click at [314, 106] on icon "button" at bounding box center [316, 105] width 4 height 4
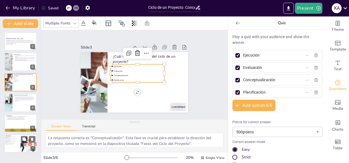
scroll to position [55, 0]
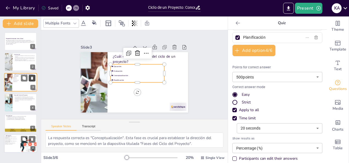
click at [31, 78] on icon at bounding box center [32, 78] width 4 height 4
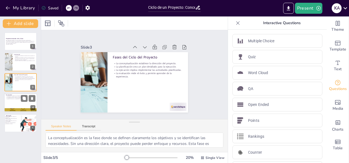
click at [24, 102] on div at bounding box center [20, 102] width 33 height 19
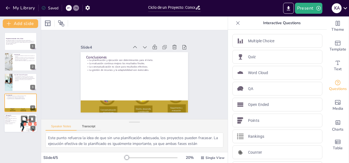
click at [15, 122] on p "Referencias son esenciales para profundizar en el tema." at bounding box center [10, 123] width 13 height 2
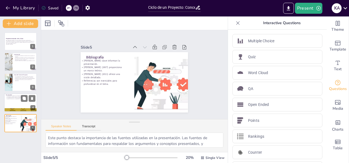
click at [9, 99] on p "La gestión de recursos y la adaptabilidad son esenciales." at bounding box center [21, 98] width 30 height 1
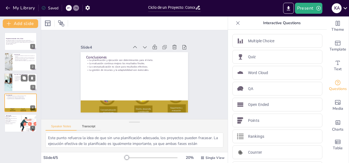
click at [10, 84] on div at bounding box center [8, 82] width 30 height 19
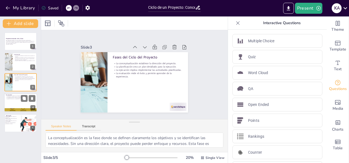
click at [10, 102] on div at bounding box center [20, 102] width 33 height 19
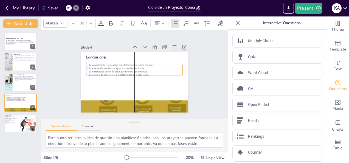
drag, startPoint x: 100, startPoint y: 63, endPoint x: 100, endPoint y: 68, distance: 4.9
click at [100, 70] on p "La conceptualización es clave para resultados efectivos." at bounding box center [134, 71] width 97 height 3
click at [7, 83] on div at bounding box center [8, 82] width 30 height 19
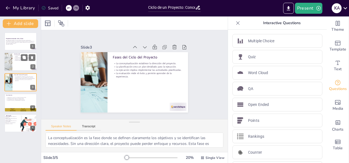
click at [7, 64] on div at bounding box center [8, 62] width 33 height 19
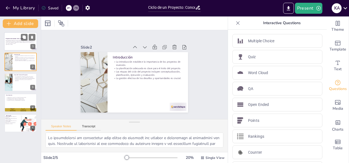
click at [17, 43] on p "Esta presentación explora el ciclo de un proyecto de inversión, destacando la c…" at bounding box center [21, 42] width 30 height 4
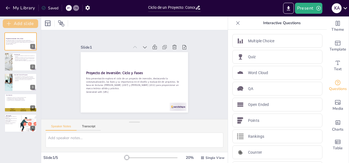
click at [22, 25] on button "Add slide" at bounding box center [20, 23] width 35 height 9
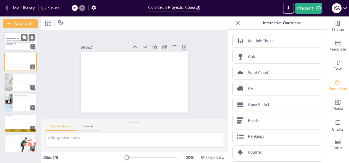
click at [12, 46] on div at bounding box center [20, 41] width 33 height 19
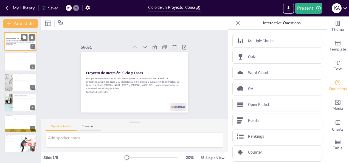
click at [12, 46] on div at bounding box center [20, 41] width 33 height 19
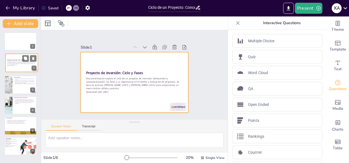
drag, startPoint x: 11, startPoint y: 44, endPoint x: 12, endPoint y: 67, distance: 23.1
click at [12, 54] on div "Proyecto de Inversión: Ciclo y Fases Esta presentación explora el ciclo de un p…" at bounding box center [21, 54] width 32 height 0
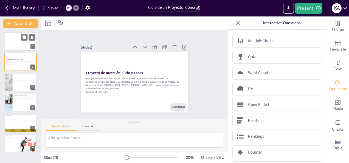
click at [12, 43] on div at bounding box center [20, 41] width 33 height 19
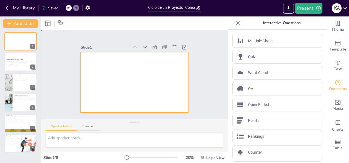
click at [109, 71] on div at bounding box center [134, 82] width 107 height 60
click at [15, 25] on button "Add slide" at bounding box center [20, 23] width 35 height 9
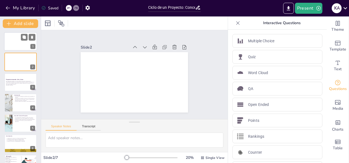
click at [21, 43] on div at bounding box center [20, 41] width 33 height 19
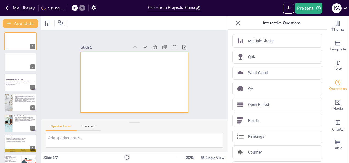
click at [108, 66] on div at bounding box center [134, 82] width 107 height 60
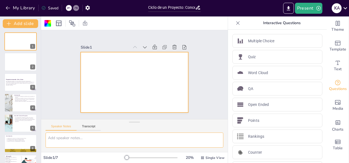
click at [80, 134] on textarea at bounding box center [135, 140] width 178 height 15
drag, startPoint x: 64, startPoint y: 138, endPoint x: 40, endPoint y: 136, distance: 23.8
click at [41, 136] on div "Document fonts Akatab Recently used Mulish Popular fonts Lato Montserrat Open S…" at bounding box center [174, 89] width 349 height 147
click at [17, 64] on div at bounding box center [20, 62] width 33 height 19
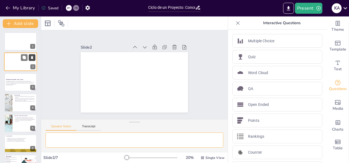
click at [33, 58] on icon at bounding box center [32, 58] width 4 height 4
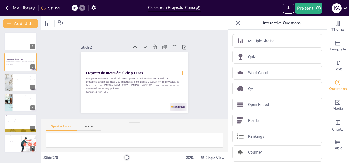
click at [99, 72] on strong "Proyecto de Inversión: Ciclo y Fases" at bounding box center [114, 73] width 57 height 5
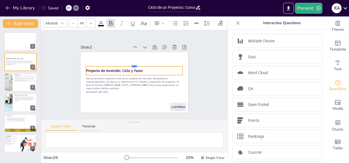
drag, startPoint x: 86, startPoint y: 67, endPoint x: 90, endPoint y: 62, distance: 6.4
click at [90, 62] on div at bounding box center [134, 64] width 97 height 4
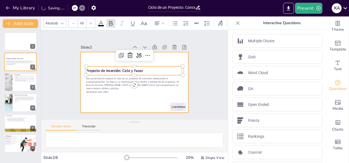
click at [84, 57] on div at bounding box center [134, 82] width 107 height 60
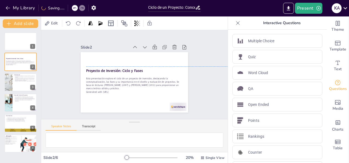
drag, startPoint x: 83, startPoint y: 57, endPoint x: 147, endPoint y: 72, distance: 65.6
click at [147, 52] on div "Proyecto de Inversión: Ciclo y Fases Esta presentación explora el ciclo de un p…" at bounding box center [134, 52] width 107 height 0
click at [22, 43] on div at bounding box center [20, 41] width 33 height 19
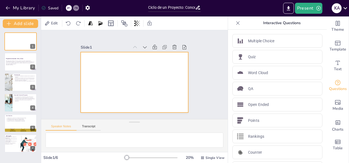
click at [123, 77] on div at bounding box center [134, 82] width 107 height 60
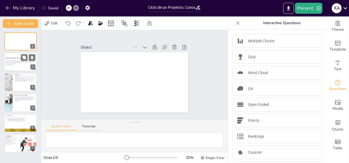
click at [14, 64] on p "Generated with Sendsteps.ai" at bounding box center [21, 64] width 30 height 1
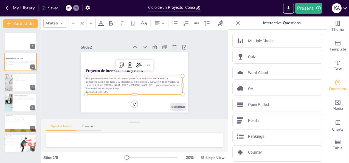
click at [109, 81] on p "Esta presentación explora el ciclo de un proyecto de inversión, destacando la c…" at bounding box center [134, 83] width 97 height 13
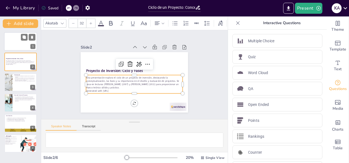
click at [19, 41] on div at bounding box center [20, 41] width 33 height 19
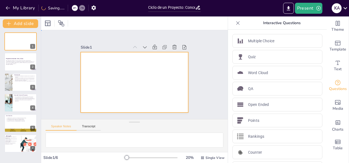
click at [121, 91] on div at bounding box center [134, 82] width 107 height 60
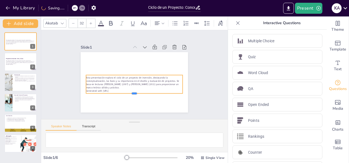
click at [121, 94] on div at bounding box center [134, 96] width 97 height 4
click at [95, 83] on p "Esta presentación explora el ciclo de un proyecto de inversión, destacando la c…" at bounding box center [134, 82] width 97 height 13
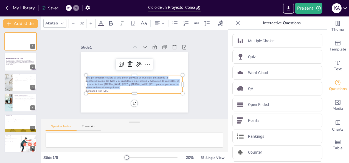
click at [95, 83] on p "Esta presentación explora el ciclo de un proyecto de inversión, destacando la c…" at bounding box center [134, 82] width 97 height 13
drag, startPoint x: 112, startPoint y: 88, endPoint x: 81, endPoint y: 76, distance: 34.2
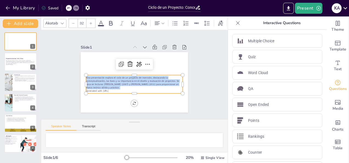
click at [81, 76] on div "Esta presentación explora el ciclo de un proyecto de inversión, destacando la c…" at bounding box center [134, 82] width 107 height 60
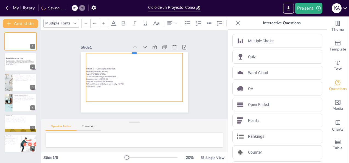
drag, startPoint x: 130, startPoint y: 72, endPoint x: 130, endPoint y: 50, distance: 21.9
click at [130, 50] on div at bounding box center [134, 51] width 97 height 4
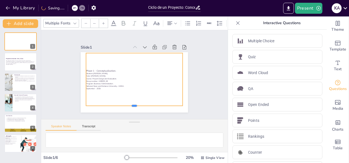
drag, startPoint x: 129, startPoint y: 101, endPoint x: 129, endPoint y: 105, distance: 4.1
click at [129, 106] on div at bounding box center [134, 108] width 97 height 4
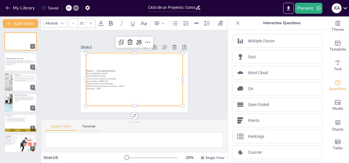
click at [89, 69] on p "Phase 1 - Conceptualization." at bounding box center [134, 70] width 97 height 3
click at [160, 23] on icon at bounding box center [157, 23] width 7 height 7
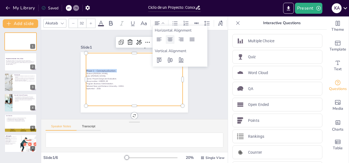
click at [170, 40] on icon at bounding box center [170, 39] width 7 height 7
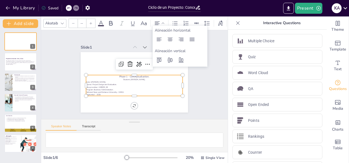
click at [104, 81] on p "Tutor: [PERSON_NAME] [PERSON_NAME]." at bounding box center [134, 82] width 97 height 2
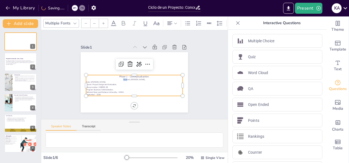
drag, startPoint x: 114, startPoint y: 77, endPoint x: 118, endPoint y: 78, distance: 3.6
click at [118, 78] on p "Student: Karen Lorena Pérez Rodríguez." at bounding box center [134, 79] width 97 height 2
click at [148, 75] on p "Phase 1 - Conceptualization." at bounding box center [134, 76] width 97 height 3
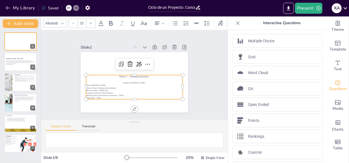
drag, startPoint x: 148, startPoint y: 80, endPoint x: 116, endPoint y: 78, distance: 32.4
click at [116, 78] on div "Phase 1 - Conceptualization. Student: Karen Lorena Pérez Rodríguez. Tutor: Gust…" at bounding box center [134, 87] width 97 height 24
click at [157, 23] on icon at bounding box center [157, 23] width 7 height 7
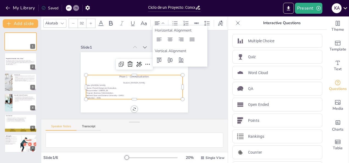
click at [159, 46] on div "Horizontal Alignment Vertical Alignment" at bounding box center [180, 46] width 55 height 41
click at [157, 43] on div at bounding box center [159, 39] width 9 height 9
click at [171, 42] on icon at bounding box center [170, 39] width 7 height 7
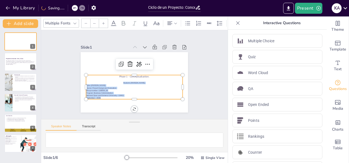
drag, startPoint x: 124, startPoint y: 95, endPoint x: 83, endPoint y: 82, distance: 42.9
click at [86, 82] on div "Phase 1 - Conceptualization. Student: Karen Lorena Pérez Rodríguez. Tutor: Gust…" at bounding box center [134, 87] width 97 height 24
click at [173, 21] on icon at bounding box center [170, 23] width 7 height 7
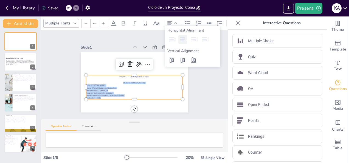
click at [180, 40] on icon at bounding box center [182, 39] width 7 height 7
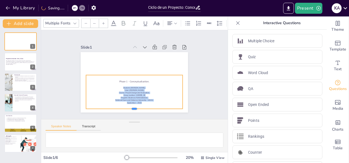
drag, startPoint x: 129, startPoint y: 98, endPoint x: 128, endPoint y: 108, distance: 9.6
click at [128, 109] on div at bounding box center [134, 111] width 97 height 4
click at [141, 99] on p "National Open and Distance University - UNAD." at bounding box center [134, 100] width 97 height 2
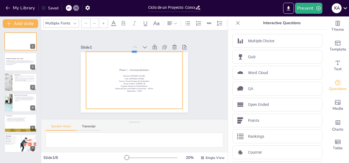
drag, startPoint x: 130, startPoint y: 72, endPoint x: 131, endPoint y: 49, distance: 23.3
click at [131, 49] on div at bounding box center [134, 49] width 97 height 4
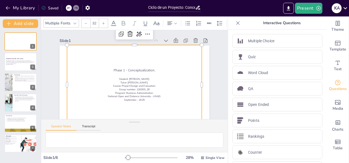
click at [110, 69] on p "Phase 1 - Conceptualization." at bounding box center [134, 70] width 135 height 5
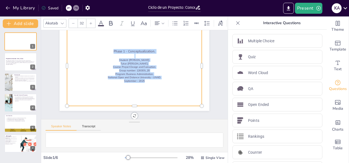
drag, startPoint x: 110, startPoint y: 47, endPoint x: 167, endPoint y: 80, distance: 65.9
click at [167, 80] on div "Phase 1 - Conceptualization. Student: Karen Lorena Pérez Rodríguez. Tutor: Gust…" at bounding box center [134, 66] width 135 height 80
click at [93, 23] on div at bounding box center [90, 23] width 9 height 9
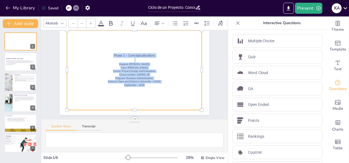
click at [93, 23] on div at bounding box center [90, 23] width 9 height 9
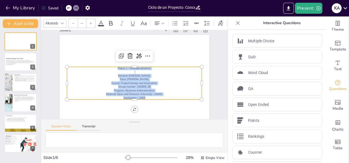
click at [93, 23] on div at bounding box center [90, 23] width 9 height 9
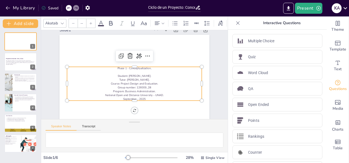
click at [93, 23] on div at bounding box center [90, 23] width 9 height 9
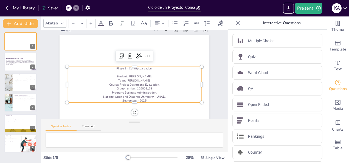
click at [93, 23] on div at bounding box center [90, 23] width 9 height 9
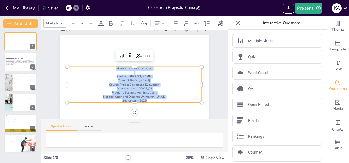
click at [93, 23] on div at bounding box center [90, 23] width 9 height 9
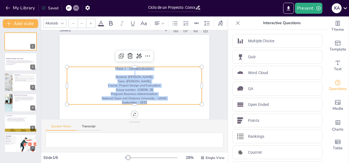
click at [93, 23] on div at bounding box center [90, 23] width 9 height 9
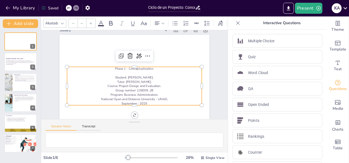
click at [93, 23] on div at bounding box center [90, 23] width 9 height 9
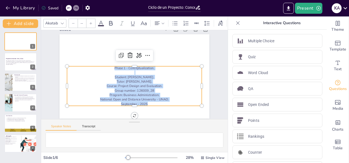
click at [93, 23] on div at bounding box center [90, 23] width 9 height 9
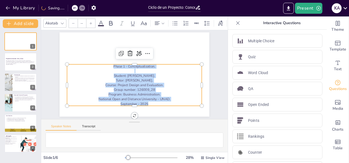
click at [93, 23] on div at bounding box center [90, 23] width 9 height 9
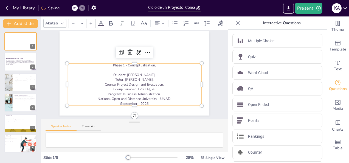
click at [93, 23] on div at bounding box center [90, 23] width 9 height 9
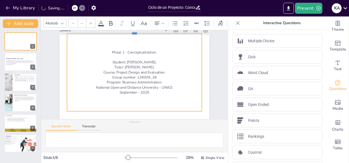
drag, startPoint x: 131, startPoint y: 62, endPoint x: 131, endPoint y: 29, distance: 33.5
click at [131, 29] on div "Akatab -- Slide 1 Phase 1 - Conceptualization. Student: Karen Lorena Pérez Rodr…" at bounding box center [134, 89] width 187 height 147
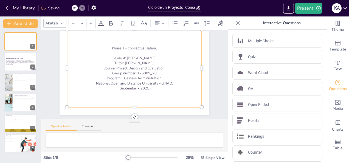
scroll to position [20, 0]
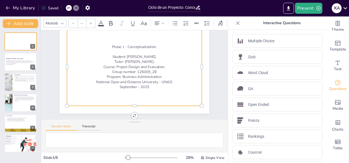
click at [143, 87] on div "Phase 1 - Conceptualization. Student: Karen Lorena Pérez Rodríguez. Tutor: Gust…" at bounding box center [134, 67] width 135 height 78
click at [133, 79] on p "National Open and Distance University - UNAD." at bounding box center [134, 81] width 135 height 5
click at [162, 54] on p "Student: Karen Lorena Pérez Rodríguez." at bounding box center [134, 56] width 135 height 5
click at [164, 54] on p "Student: Karen Lorena Pérez Rodríguez." at bounding box center [134, 56] width 135 height 5
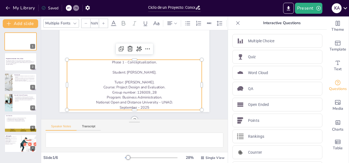
drag, startPoint x: 163, startPoint y: 74, endPoint x: 114, endPoint y: 73, distance: 48.6
click at [114, 73] on p "Student: Karen Lorena Pérez Rodríguez." at bounding box center [134, 72] width 135 height 5
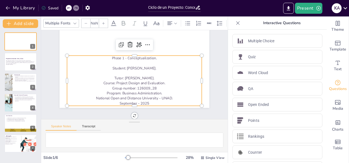
scroll to position [26, 0]
click at [170, 96] on p "National Open and Distance University - UNAD." at bounding box center [134, 98] width 135 height 5
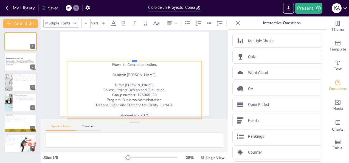
scroll to position [18, 0]
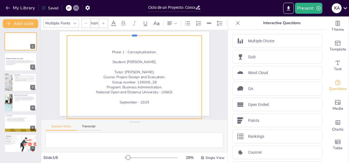
drag, startPoint x: 130, startPoint y: 50, endPoint x: 128, endPoint y: 26, distance: 24.5
click at [128, 26] on div "Multiple Fonts NaN Slide 1 Phase 1 - Conceptualization. Student: Karen Yulieth …" at bounding box center [134, 89] width 187 height 147
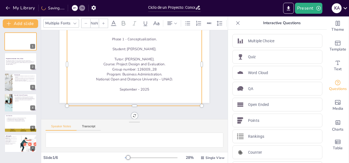
scroll to position [31, 0]
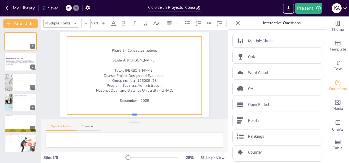
drag, startPoint x: 131, startPoint y: 101, endPoint x: 130, endPoint y: 97, distance: 4.7
click at [130, 97] on div "Phase 1 - Conceptualization. Student: Karen Yulieth Ardila Sanchez. Tutor: Gust…" at bounding box center [135, 74] width 150 height 84
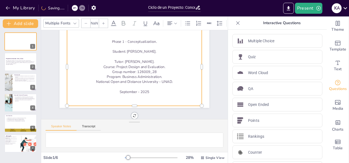
click at [153, 111] on div "Slide 1 Phase 1 - Conceptualization. Student: Karen Yulieth Ardila Sanchez. Tut…" at bounding box center [134, 74] width 187 height 89
click at [83, 111] on div "Slide 1 Phase 1 - Conceptualization. Student: Karen Yulieth Ardila Sanchez. Tut…" at bounding box center [134, 74] width 187 height 89
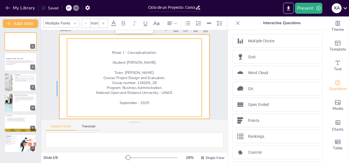
click at [60, 66] on div at bounding box center [135, 77] width 150 height 84
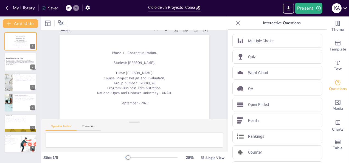
click at [49, 62] on div "Slide 1 Phase 1 - Conceptualization. Student: Karen Yulieth Ardila Sanchez. Tut…" at bounding box center [134, 69] width 181 height 100
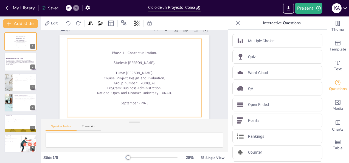
scroll to position [15, 0]
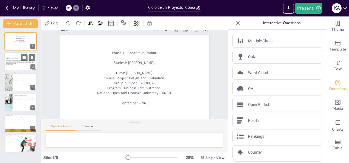
click at [17, 61] on p "Esta presentación explora el ciclo de un proyecto de inversión, destacando la c…" at bounding box center [21, 62] width 30 height 4
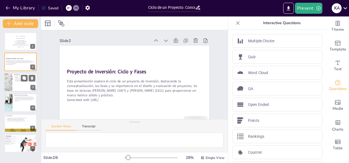
click at [16, 84] on div at bounding box center [20, 82] width 33 height 19
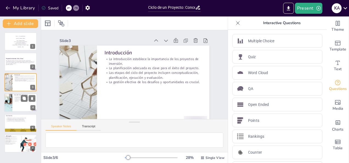
click at [16, 100] on p "La evaluación mide el éxito y permite aprender de la experiencia." at bounding box center [24, 100] width 21 height 2
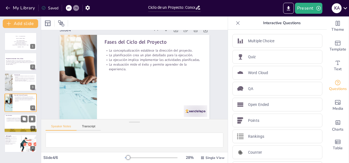
click at [15, 122] on div at bounding box center [20, 123] width 33 height 19
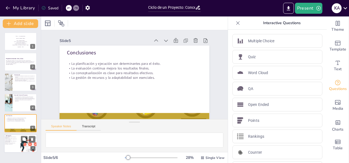
click at [15, 139] on p "Lewis (2007) proporciona un marco teórico." at bounding box center [10, 139] width 13 height 2
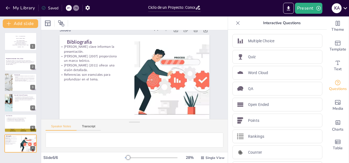
scroll to position [15, 0]
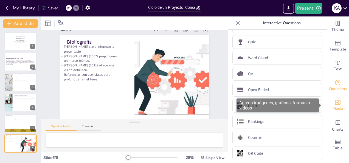
click at [334, 101] on icon "Add images, graphics, shapes or video" at bounding box center [337, 102] width 7 height 7
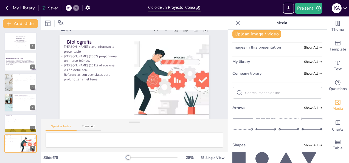
scroll to position [0, 0]
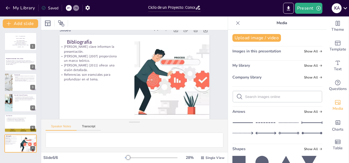
click at [248, 51] on span "Images in this presentation" at bounding box center [256, 51] width 49 height 5
click at [306, 50] on span "Show All" at bounding box center [313, 51] width 18 height 4
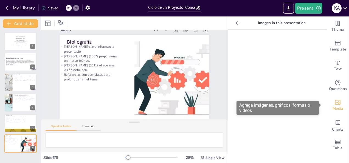
click at [333, 107] on span "Media" at bounding box center [338, 109] width 11 height 6
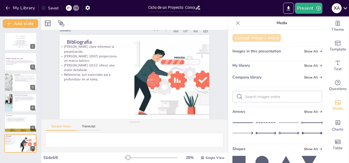
click at [257, 38] on button "Upload image / video" at bounding box center [256, 38] width 49 height 8
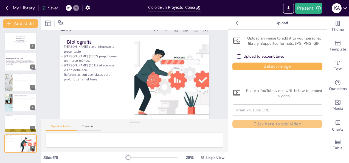
click at [238, 57] on div "Upload to account level" at bounding box center [239, 56] width 3 height 3
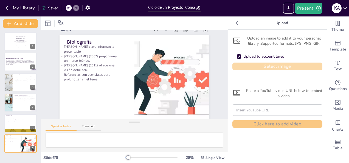
click at [255, 69] on button "Select image" at bounding box center [277, 67] width 90 height 8
click at [263, 65] on button "Select image" at bounding box center [277, 67] width 90 height 8
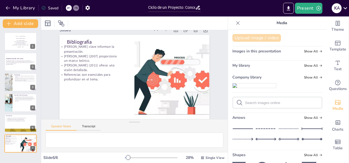
click at [245, 39] on button "Upload image / video" at bounding box center [256, 38] width 49 height 8
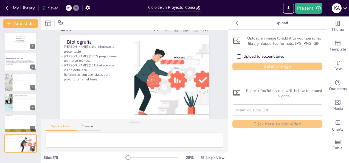
click at [249, 67] on button "Select image" at bounding box center [277, 67] width 90 height 8
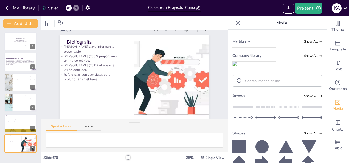
scroll to position [55, 0]
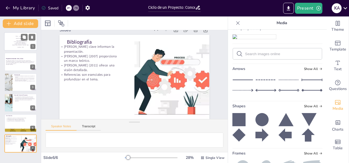
click at [21, 43] on p "Program: Business Administration." at bounding box center [21, 43] width 30 height 1
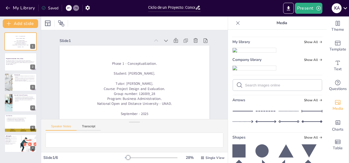
scroll to position [0, 0]
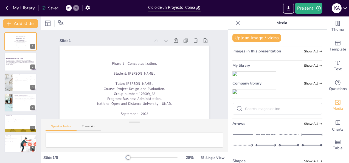
click at [309, 68] on div "My library Show All" at bounding box center [277, 66] width 90 height 7
click at [308, 65] on span "Show All" at bounding box center [313, 66] width 18 height 4
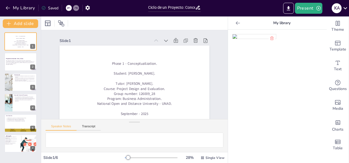
click at [247, 39] on img at bounding box center [254, 36] width 43 height 4
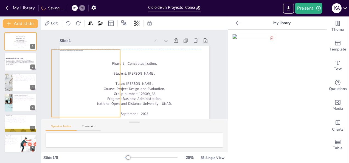
drag, startPoint x: 114, startPoint y: 76, endPoint x: 66, endPoint y: 70, distance: 48.9
click at [66, 70] on div at bounding box center [86, 83] width 69 height 67
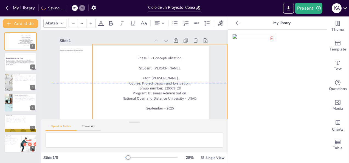
drag, startPoint x: 133, startPoint y: 76, endPoint x: 159, endPoint y: 69, distance: 26.4
click at [159, 69] on div "Phase 1 - Conceptualization. Student: Karen Yulieth Ardila Sanchez. Tutor: Gust…" at bounding box center [159, 83] width 135 height 55
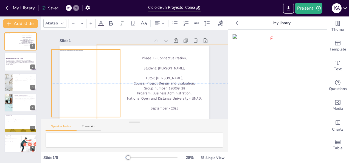
drag, startPoint x: 103, startPoint y: 75, endPoint x: 107, endPoint y: 74, distance: 4.8
click at [107, 74] on div at bounding box center [86, 83] width 69 height 67
click at [81, 73] on div at bounding box center [86, 83] width 69 height 67
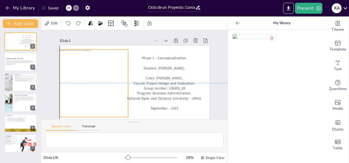
drag, startPoint x: 84, startPoint y: 81, endPoint x: 91, endPoint y: 80, distance: 7.5
click at [91, 80] on div at bounding box center [94, 83] width 69 height 67
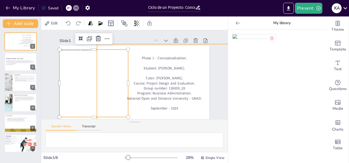
click at [179, 63] on p at bounding box center [164, 63] width 135 height 5
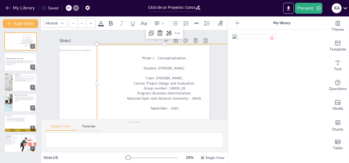
click at [139, 58] on p "Phase 1 - Conceptualization." at bounding box center [164, 58] width 135 height 5
click at [117, 20] on div at bounding box center [121, 23] width 9 height 9
click at [113, 21] on icon at bounding box center [111, 23] width 7 height 7
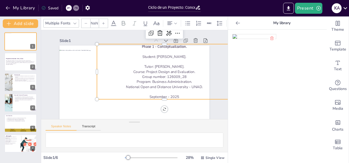
click at [158, 90] on p at bounding box center [164, 91] width 135 height 5
click at [160, 74] on p "Course: Project Design and Evaluation." at bounding box center [164, 71] width 135 height 5
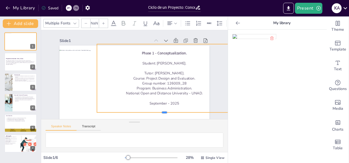
drag, startPoint x: 161, startPoint y: 100, endPoint x: 165, endPoint y: 113, distance: 13.6
click at [165, 113] on div at bounding box center [164, 114] width 135 height 4
click at [97, 79] on p "Course: Project Design and Evaluation." at bounding box center [164, 78] width 135 height 5
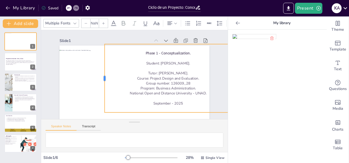
drag, startPoint x: 92, startPoint y: 78, endPoint x: 100, endPoint y: 79, distance: 7.7
click at [100, 79] on div at bounding box center [102, 78] width 4 height 68
click at [22, 63] on p "Esta presentación explora el ciclo de un proyecto de inversión, destacando la c…" at bounding box center [21, 62] width 30 height 4
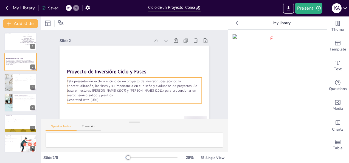
click at [105, 91] on p "Esta presentación explora el ciclo de un proyecto de inversión, destacando la c…" at bounding box center [134, 88] width 135 height 19
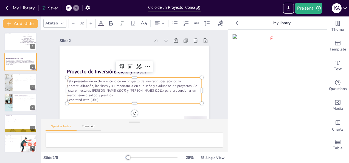
click at [105, 91] on p "Esta presentación explora el ciclo de un proyecto de inversión, destacando la c…" at bounding box center [134, 88] width 135 height 19
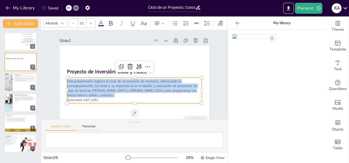
click at [105, 91] on p "Esta presentación explora el ciclo de un proyecto de inversión, destacando la c…" at bounding box center [134, 88] width 135 height 19
drag, startPoint x: 105, startPoint y: 91, endPoint x: 80, endPoint y: 88, distance: 24.7
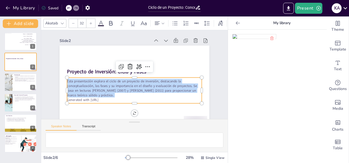
click at [80, 88] on p "Esta presentación explora el ciclo de un proyecto de inversión, destacando la c…" at bounding box center [134, 88] width 135 height 19
click at [144, 65] on icon at bounding box center [147, 66] width 7 height 7
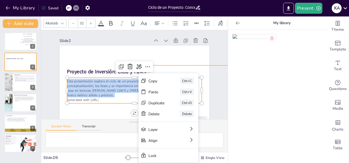
click at [181, 53] on div at bounding box center [135, 88] width 150 height 84
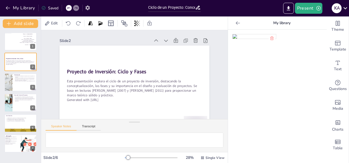
click at [85, 8] on icon "button" at bounding box center [88, 8] width 6 height 6
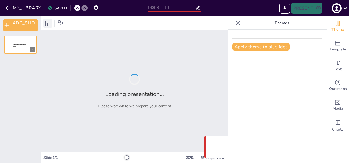
type input "Ciclo de un Proyecto: Conceptualización y Fases Esenciales"
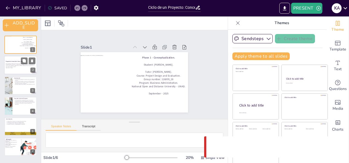
click at [11, 67] on p "Generated with [URL]" at bounding box center [21, 67] width 30 height 1
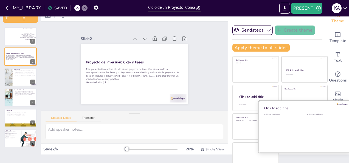
scroll to position [13, 0]
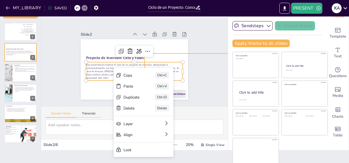
click at [176, 48] on div at bounding box center [134, 69] width 107 height 60
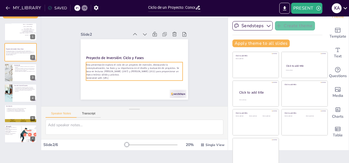
click at [89, 74] on p "Generated with [URL]" at bounding box center [130, 77] width 95 height 23
click at [187, 54] on div "Slide 1 Phase 1 - Conceptualization. Student: [PERSON_NAME]. Tutor: [PERSON_NAM…" at bounding box center [134, 62] width 138 height 76
click at [107, 65] on p "Esta presentación explora el ciclo de un proyecto de inversión, destacando la c…" at bounding box center [134, 69] width 97 height 13
click at [103, 64] on p "Esta presentación explora el ciclo de un proyecto de inversión, destacando la c…" at bounding box center [134, 69] width 97 height 13
click at [103, 64] on p "Esta presentación explora el ciclo de un proyecto de inversión, destacando la c…" at bounding box center [131, 69] width 94 height 52
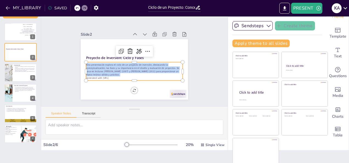
click at [103, 64] on p "Esta presentación explora el ciclo de un proyecto de inversión, destacando la c…" at bounding box center [134, 69] width 97 height 13
type input "48"
click at [96, 55] on strong "Proyecto de Inversión: Ciclo y Fases" at bounding box center [115, 57] width 58 height 5
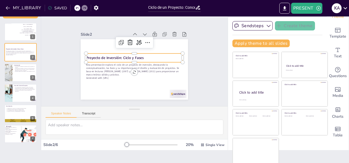
click at [96, 55] on strong "Proyecto de Inversión: Ciclo y Fases" at bounding box center [115, 57] width 58 height 5
click at [96, 55] on strong "Proyecto de Inversión: Ciclo y Fases" at bounding box center [116, 55] width 58 height 11
click at [13, 71] on div at bounding box center [20, 72] width 33 height 19
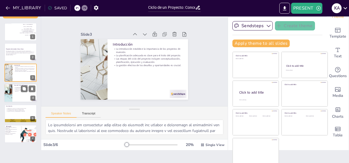
click at [11, 90] on div at bounding box center [8, 93] width 30 height 19
type textarea "La conceptualización es la fase donde se definen claramente los objetivos y se …"
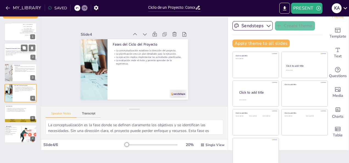
click at [16, 53] on p "Esta presentación explora el ciclo de un proyecto de inversión, destacando la c…" at bounding box center [21, 52] width 30 height 4
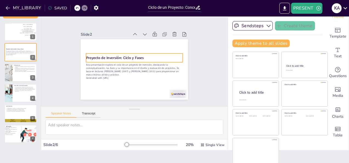
click at [109, 57] on strong "Proyecto de Inversión: Ciclo y Fases" at bounding box center [116, 55] width 58 height 11
click at [102, 55] on strong "Proyecto de Inversión: Ciclo y Fases" at bounding box center [115, 57] width 58 height 5
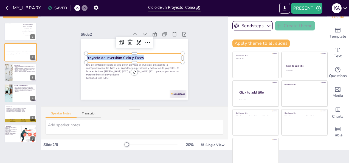
click at [102, 55] on strong "Proyecto de Inversión: Ciclo y Fases" at bounding box center [115, 57] width 58 height 5
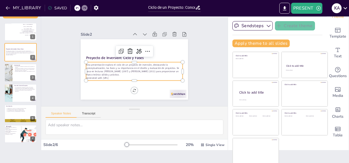
type input "32"
click at [86, 67] on p "Esta presentación explora el ciclo de un proyecto de inversión, destacando la c…" at bounding box center [134, 69] width 97 height 13
click at [85, 67] on p "Esta presentación explora el ciclo de un proyecto de inversión, destacando la c…" at bounding box center [133, 69] width 97 height 23
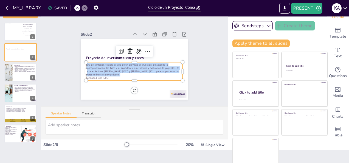
click at [86, 67] on p "Esta presentación explora el ciclo de un proyecto de inversión, destacando la c…" at bounding box center [134, 69] width 97 height 13
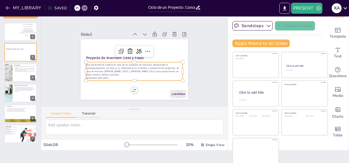
click at [93, 70] on p "Esta presentación explora el ciclo de un proyecto de inversión, destacando la c…" at bounding box center [134, 69] width 97 height 13
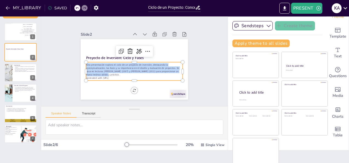
click at [93, 70] on p "Esta presentación explora el ciclo de un proyecto de inversión, destacando la c…" at bounding box center [134, 69] width 97 height 13
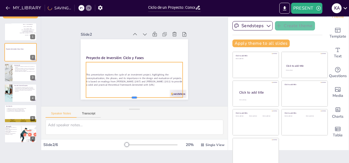
drag, startPoint x: 128, startPoint y: 74, endPoint x: 126, endPoint y: 95, distance: 22.0
click at [126, 97] on div at bounding box center [134, 99] width 97 height 4
click at [112, 62] on div "This presentation explores the cycle of an investment project, highlighting the…" at bounding box center [134, 79] width 97 height 35
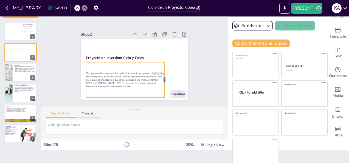
drag, startPoint x: 177, startPoint y: 78, endPoint x: 159, endPoint y: 76, distance: 18.2
click at [159, 82] on div at bounding box center [146, 96] width 27 height 29
drag, startPoint x: 107, startPoint y: 66, endPoint x: 107, endPoint y: 60, distance: 6.0
click at [107, 62] on div "This presentation explores the cycle of an investment project, highlighting the…" at bounding box center [125, 79] width 78 height 35
click at [166, 43] on div at bounding box center [134, 69] width 107 height 60
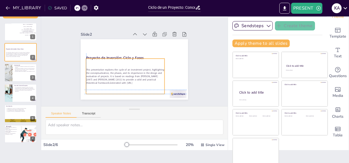
drag, startPoint x: 120, startPoint y: 74, endPoint x: 118, endPoint y: 68, distance: 6.0
click at [118, 68] on p "This presentation explores the cycle of an investment project, highlighting the…" at bounding box center [125, 76] width 78 height 17
click at [110, 54] on div at bounding box center [125, 56] width 78 height 4
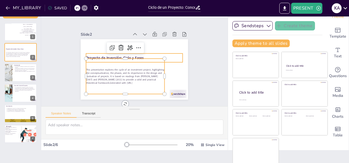
click at [97, 53] on div "Proyecto de Inversión: Ciclo y Fases" at bounding box center [134, 57] width 97 height 9
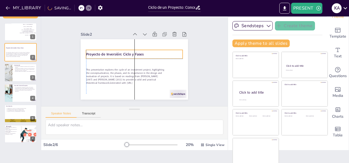
drag, startPoint x: 97, startPoint y: 54, endPoint x: 97, endPoint y: 50, distance: 3.6
click at [97, 50] on strong "Proyecto de Inversión: Ciclo y Fases" at bounding box center [118, 48] width 56 height 22
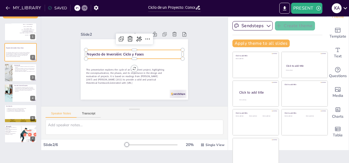
click at [96, 53] on strong "Proyecto de Inversión: Ciclo y Fases" at bounding box center [115, 54] width 58 height 5
click at [96, 53] on strong "Proyecto de Inversión: Ciclo y Fases" at bounding box center [116, 52] width 58 height 11
click at [96, 53] on strong "Proyecto de Inversión: Ciclo y Fases" at bounding box center [115, 54] width 58 height 5
click at [140, 52] on p "Proyecto de Inversión: Ciclo y Fases" at bounding box center [134, 54] width 97 height 5
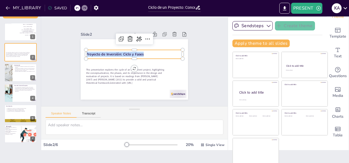
click at [140, 52] on p "Proyecto de Inversión: Ciclo y Fases" at bounding box center [134, 54] width 97 height 5
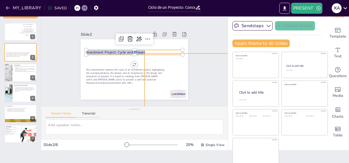
drag, startPoint x: 139, startPoint y: 50, endPoint x: 75, endPoint y: 52, distance: 64.8
click at [81, 52] on div "This presentation explores the cycle of an investment project, highlighting the…" at bounding box center [134, 69] width 107 height 60
drag, startPoint x: 127, startPoint y: 49, endPoint x: 107, endPoint y: 49, distance: 20.0
click at [107, 50] on p "Investment Project: Cycle and Phases" at bounding box center [134, 52] width 97 height 5
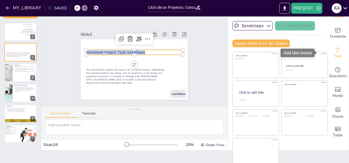
click at [336, 52] on div "Text" at bounding box center [338, 53] width 22 height 20
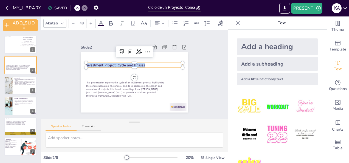
click at [266, 108] on img at bounding box center [277, 107] width 26 height 26
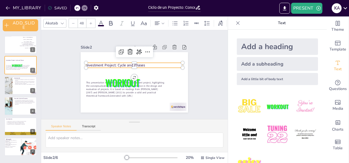
click at [90, 64] on p "Investment Project: Cycle and Phases" at bounding box center [134, 65] width 97 height 5
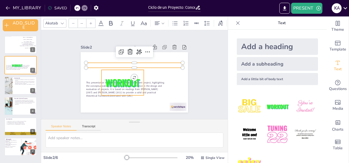
type input "162.7"
click at [115, 81] on span "WORKOUT" at bounding box center [123, 82] width 34 height 13
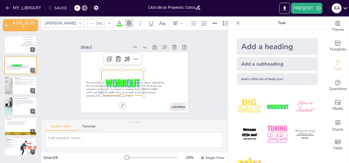
click at [115, 81] on span "WORKOUT" at bounding box center [123, 82] width 34 height 13
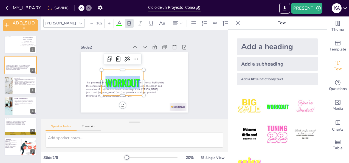
click at [115, 81] on span "WORKOUT" at bounding box center [121, 81] width 35 height 17
click at [115, 81] on span "WORKOUT" at bounding box center [123, 82] width 34 height 13
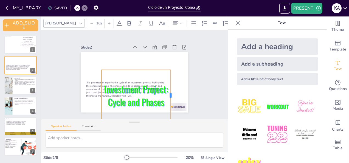
drag, startPoint x: 139, startPoint y: 92, endPoint x: 166, endPoint y: 77, distance: 30.7
click at [166, 77] on div "This presentation explores the cycle of an investment project, highlighting the…" at bounding box center [134, 82] width 107 height 60
click at [131, 85] on p "Investment Project: Cycle and Phases" at bounding box center [136, 96] width 69 height 26
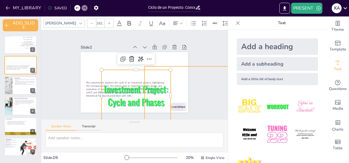
click at [89, 108] on div at bounding box center [134, 82] width 107 height 60
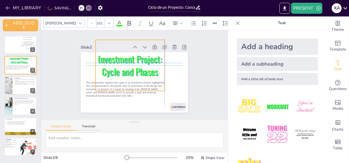
drag, startPoint x: 121, startPoint y: 103, endPoint x: 114, endPoint y: 73, distance: 31.3
click at [114, 73] on p "Investment Project: Cycle and Phases" at bounding box center [129, 66] width 69 height 26
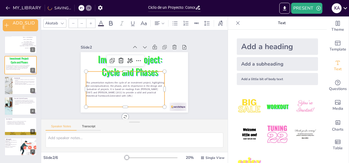
type input "32"
click at [102, 100] on div "This presentation explores the cycle of an investment project, highlighting the…" at bounding box center [125, 89] width 78 height 35
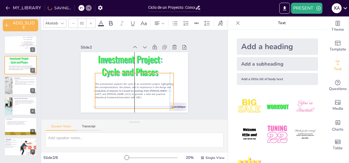
drag, startPoint x: 102, startPoint y: 91, endPoint x: 108, endPoint y: 92, distance: 6.9
click at [108, 92] on p "This presentation explores the cycle of an investment project, highlighting the…" at bounding box center [134, 90] width 78 height 17
click at [202, 83] on div "Slide 1 Phase 1 - Conceptualization. Student: [PERSON_NAME]. Tutor: [PERSON_NAM…" at bounding box center [134, 74] width 187 height 89
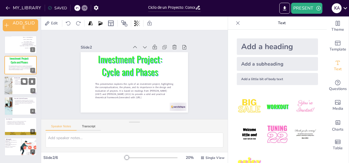
click at [19, 88] on div at bounding box center [20, 85] width 33 height 19
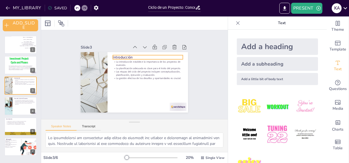
click at [123, 55] on p "Introducción" at bounding box center [148, 57] width 70 height 5
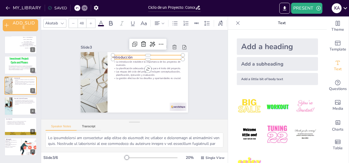
click at [123, 55] on p "Introducción" at bounding box center [148, 57] width 70 height 5
click at [123, 55] on p "Introducción" at bounding box center [150, 58] width 70 height 12
click at [123, 55] on p "Introducción" at bounding box center [148, 57] width 70 height 5
copy p "Introducción"
click at [134, 55] on p "Introducción" at bounding box center [148, 57] width 70 height 5
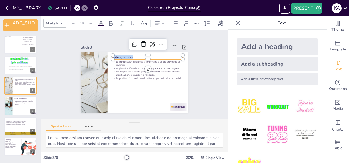
click at [134, 55] on p "Introducción" at bounding box center [148, 57] width 70 height 5
click at [246, 134] on img at bounding box center [250, 135] width 26 height 26
click at [116, 55] on p "Introduction" at bounding box center [148, 57] width 70 height 5
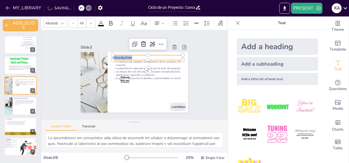
click at [116, 55] on p "Introduction" at bounding box center [148, 57] width 70 height 5
click at [122, 79] on span "Welcome little one!" at bounding box center [124, 79] width 9 height 6
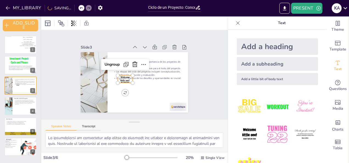
click at [122, 79] on span "Welcome little one!" at bounding box center [124, 79] width 9 height 6
click at [120, 78] on span "Welcome little one!" at bounding box center [124, 79] width 9 height 6
click at [120, 77] on span "Welcome little one!" at bounding box center [124, 79] width 9 height 6
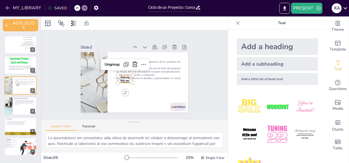
click at [120, 77] on span "Welcome little one!" at bounding box center [124, 79] width 9 height 6
click at [121, 76] on span "Welcome little one!" at bounding box center [124, 79] width 9 height 6
click at [121, 75] on span "Welcome little one!" at bounding box center [124, 71] width 11 height 11
click at [121, 76] on span "Welcome little one!" at bounding box center [124, 79] width 9 height 6
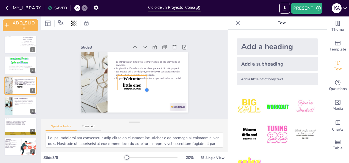
drag, startPoint x: 128, startPoint y: 80, endPoint x: 140, endPoint y: 91, distance: 16.7
click at [140, 91] on div "La introducción establece la importancia de los proyectos de inversión. La plan…" at bounding box center [134, 82] width 107 height 60
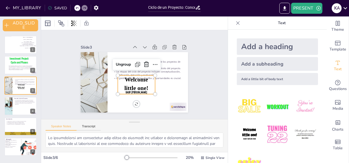
click at [135, 87] on span "Welcome little one!" at bounding box center [137, 83] width 24 height 15
click at [135, 87] on span "Welcome little one!" at bounding box center [133, 83] width 27 height 21
click at [135, 87] on span "Welcome little one!" at bounding box center [137, 83] width 24 height 15
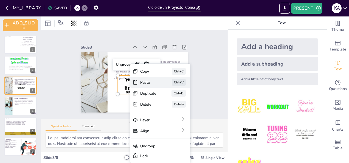
click at [181, 110] on div "Paste" at bounding box center [189, 112] width 16 height 5
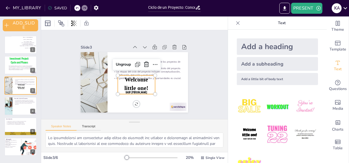
click at [133, 82] on p "Welcome little one!" at bounding box center [136, 83] width 26 height 17
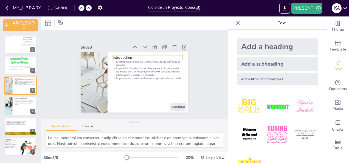
click at [119, 55] on p "Introduction" at bounding box center [148, 57] width 70 height 5
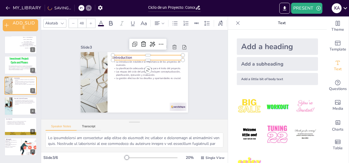
click at [119, 55] on p "Introduction" at bounding box center [148, 57] width 70 height 5
click at [122, 55] on span "Introduction" at bounding box center [125, 56] width 20 height 7
click at [122, 55] on span "Introduction" at bounding box center [122, 57] width 19 height 5
click at [110, 22] on icon at bounding box center [111, 23] width 7 height 7
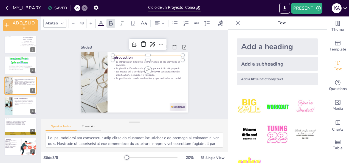
click at [102, 21] on icon at bounding box center [101, 23] width 7 height 7
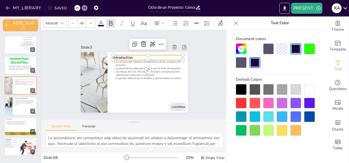
click at [305, 114] on div at bounding box center [309, 116] width 10 height 10
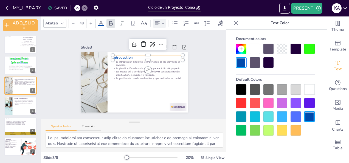
click at [155, 24] on icon at bounding box center [157, 23] width 7 height 7
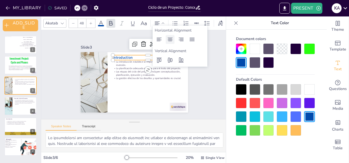
click at [171, 41] on icon at bounding box center [170, 39] width 7 height 7
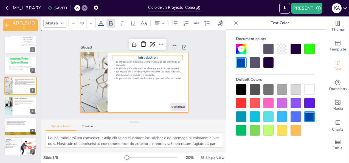
click at [133, 93] on div at bounding box center [134, 82] width 107 height 60
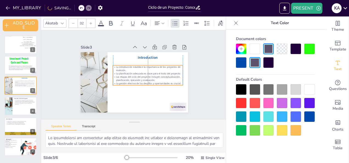
drag, startPoint x: 132, startPoint y: 68, endPoint x: 132, endPoint y: 73, distance: 5.2
click at [132, 75] on p "Las etapas del ciclo del proyecto incluyen conceptualización, planificación, ej…" at bounding box center [148, 78] width 70 height 7
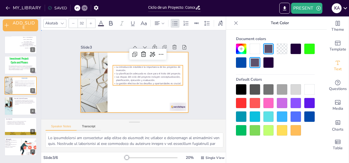
click at [129, 93] on div at bounding box center [134, 82] width 107 height 60
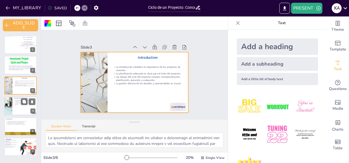
click at [15, 107] on div at bounding box center [20, 106] width 33 height 19
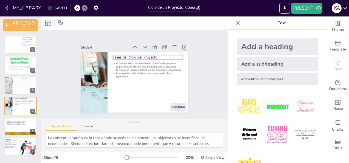
click at [130, 56] on p "Fases del Ciclo del Proyecto" at bounding box center [148, 57] width 70 height 5
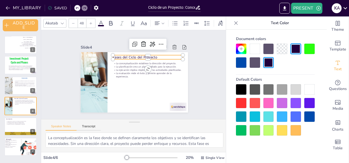
click at [130, 56] on p "Fases del Ciclo del Proyecto" at bounding box center [148, 57] width 70 height 5
click at [130, 56] on span "Fases del Ciclo del Proyecto" at bounding box center [135, 57] width 44 height 5
click at [16, 85] on p "La gestión efectiva de los desafíos y oportunidades es crucial." at bounding box center [24, 85] width 21 height 1
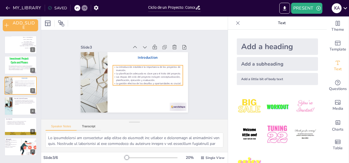
click at [126, 72] on p "La planificación adecuada es clave para el éxito del proyecto." at bounding box center [148, 73] width 70 height 3
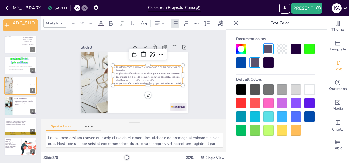
click at [126, 72] on p "La planificación adecuada es clave para el éxito del proyecto." at bounding box center [148, 73] width 70 height 3
click at [126, 70] on span "La planificación adecuada es clave para el éxito del proyecto." at bounding box center [148, 76] width 64 height 17
click at [126, 72] on span "La planificación adecuada es clave para el éxito del proyecto." at bounding box center [148, 73] width 65 height 3
click at [126, 70] on span "La planificación adecuada es clave para el éxito del proyecto." at bounding box center [148, 77] width 63 height 23
click at [126, 72] on span "La planificación adecuada es clave para el éxito del proyecto." at bounding box center [148, 73] width 65 height 3
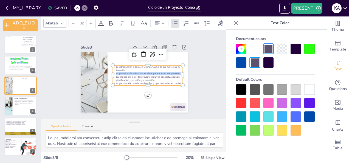
click at [126, 72] on span "La planificación adecuada es clave para el éxito del proyecto." at bounding box center [148, 73] width 65 height 3
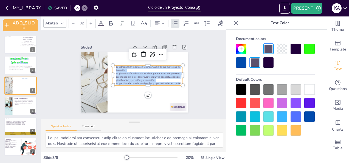
drag, startPoint x: 112, startPoint y: 65, endPoint x: 176, endPoint y: 82, distance: 66.0
click at [176, 82] on div "La introducción establece la importancia de los proyectos de inversión. La plan…" at bounding box center [148, 75] width 70 height 20
drag, startPoint x: 177, startPoint y: 81, endPoint x: 113, endPoint y: 61, distance: 66.9
click at [113, 61] on div "Introduction La introducción establece la importancia de los proyectos de inver…" at bounding box center [134, 82] width 107 height 60
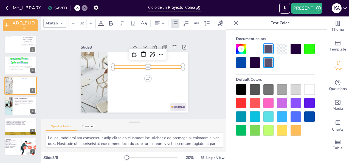
click at [148, 66] on p at bounding box center [148, 66] width 70 height 3
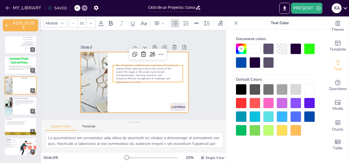
click at [122, 93] on div at bounding box center [134, 82] width 107 height 60
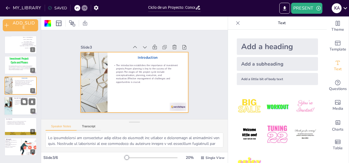
click at [16, 108] on div at bounding box center [20, 106] width 33 height 19
type textarea "La conceptualización es la fase donde se definen claramente los objetivos y se …"
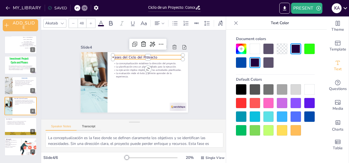
click at [126, 55] on p "Fases del Ciclo del Proyecto" at bounding box center [148, 57] width 70 height 5
click at [334, 70] on span "Text" at bounding box center [338, 69] width 8 height 6
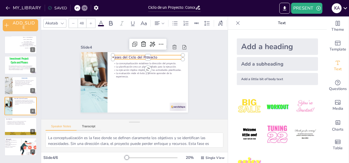
scroll to position [18, 0]
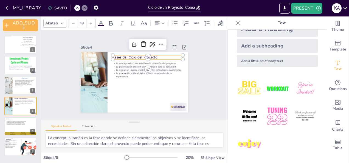
click at [271, 88] on img at bounding box center [277, 89] width 26 height 26
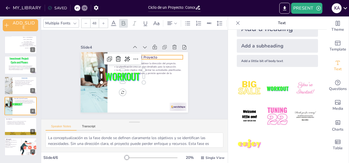
click at [144, 54] on p "Fases del Ciclo del Proyecto" at bounding box center [150, 58] width 70 height 12
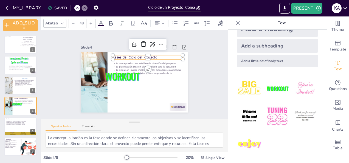
click at [144, 55] on p "Fases del Ciclo del Proyecto" at bounding box center [148, 57] width 70 height 5
click at [144, 55] on span "Fases del Ciclo del Proyecto" at bounding box center [135, 57] width 44 height 5
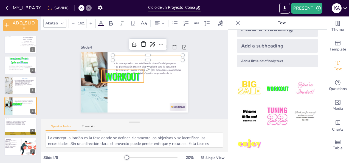
click at [126, 77] on span "WORKOUT" at bounding box center [123, 75] width 34 height 13
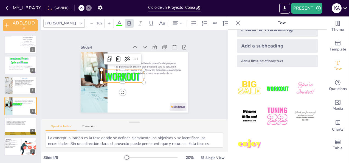
click at [126, 77] on span "WORKOUT" at bounding box center [123, 71] width 37 height 26
click at [125, 76] on span "WORKOUT" at bounding box center [123, 75] width 34 height 13
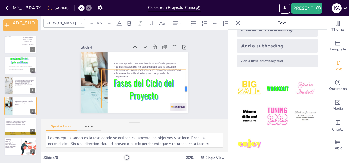
drag, startPoint x: 140, startPoint y: 87, endPoint x: 182, endPoint y: 81, distance: 42.7
click at [186, 81] on div at bounding box center [188, 89] width 4 height 38
click at [140, 105] on div "Fases del Ciclo del Proyecto" at bounding box center [144, 89] width 84 height 38
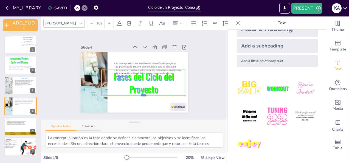
drag, startPoint x: 139, startPoint y: 106, endPoint x: 139, endPoint y: 82, distance: 23.6
click at [139, 82] on div "La conceptualización establece la dirección del proyecto. La planificación crea…" at bounding box center [134, 82] width 107 height 60
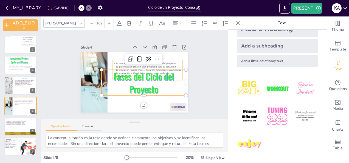
type input "32"
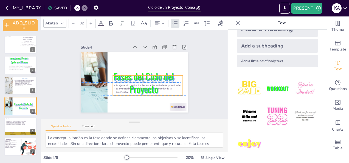
drag, startPoint x: 130, startPoint y: 64, endPoint x: 128, endPoint y: 78, distance: 15.0
click at [128, 70] on div "La conceptualización establece la dirección del proyecto. La planificación crea…" at bounding box center [141, 53] width 102 height 33
click at [136, 86] on p "Fases del Ciclo del Proyecto" at bounding box center [144, 83] width 84 height 26
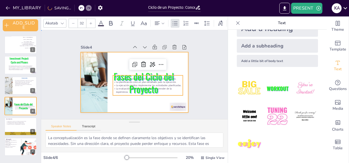
click at [134, 99] on div at bounding box center [134, 82] width 107 height 60
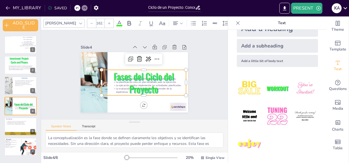
click at [132, 87] on p "Fases del Ciclo del Proyecto" at bounding box center [144, 83] width 84 height 26
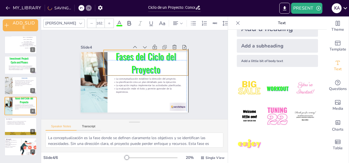
drag, startPoint x: 132, startPoint y: 87, endPoint x: 133, endPoint y: 66, distance: 21.2
click at [133, 66] on p "Fases del Ciclo del Proyecto" at bounding box center [146, 63] width 84 height 26
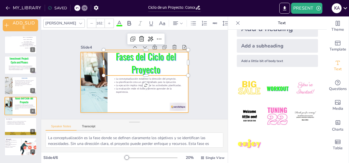
click at [131, 102] on div at bounding box center [134, 82] width 107 height 60
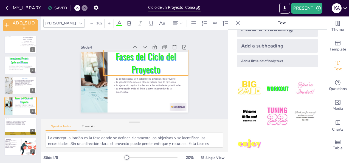
click at [125, 63] on p "Fases del Ciclo del Proyecto" at bounding box center [146, 63] width 84 height 26
click at [125, 63] on p "Fases del Ciclo del Proyecto" at bounding box center [149, 82] width 50 height 88
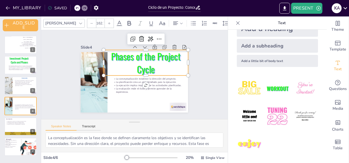
drag, startPoint x: 140, startPoint y: 72, endPoint x: 140, endPoint y: 66, distance: 6.0
click at [140, 66] on p "Phases of the Project Cycle" at bounding box center [150, 69] width 88 height 58
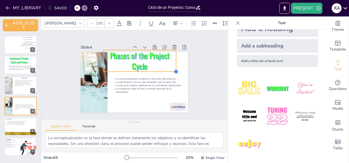
type input "134.1"
drag, startPoint x: 184, startPoint y: 73, endPoint x: 169, endPoint y: 64, distance: 17.2
click at [169, 64] on div "La conceptualización establece la dirección del proyecto. La planificación crea…" at bounding box center [134, 82] width 107 height 60
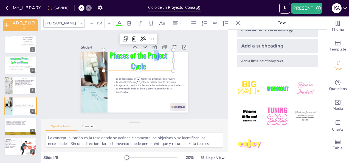
drag, startPoint x: 150, startPoint y: 58, endPoint x: 156, endPoint y: 58, distance: 5.2
click at [156, 58] on p "Phases of the Project Cycle" at bounding box center [138, 60] width 69 height 21
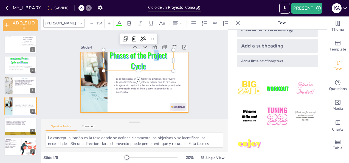
click at [139, 98] on div at bounding box center [134, 82] width 107 height 60
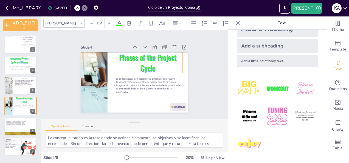
drag, startPoint x: 128, startPoint y: 61, endPoint x: 136, endPoint y: 61, distance: 8.2
click at [136, 61] on p "Phases of the Project Cycle" at bounding box center [148, 64] width 71 height 28
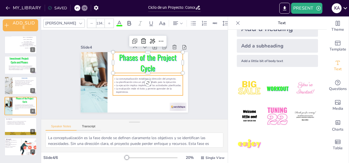
type input "32"
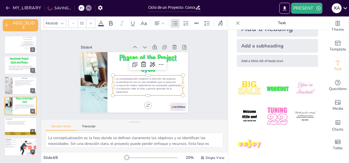
click at [131, 84] on p "La ejecución implica implementar las actividades planificadas." at bounding box center [148, 85] width 70 height 3
click at [131, 83] on span "La ejecución implica implementar las actividades planificadas." at bounding box center [146, 88] width 65 height 17
click at [131, 84] on span "La ejecución implica implementar las actividades planificadas." at bounding box center [149, 85] width 66 height 3
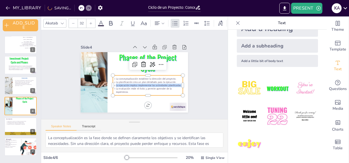
click at [131, 84] on span "La ejecución implica implementar las actividades planificadas." at bounding box center [149, 85] width 66 height 3
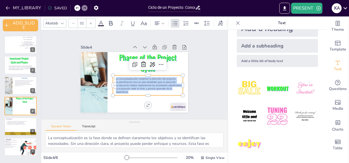
drag, startPoint x: 125, startPoint y: 91, endPoint x: 110, endPoint y: 76, distance: 21.3
click at [113, 77] on div "La conceptualización establece la dirección del proyecto. La planificación crea…" at bounding box center [148, 85] width 70 height 17
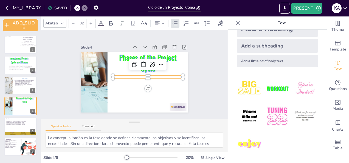
click at [130, 75] on p at bounding box center [148, 76] width 70 height 3
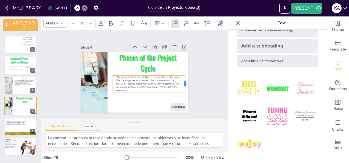
click at [185, 81] on div at bounding box center [187, 83] width 4 height 17
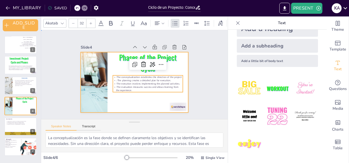
click at [117, 106] on div at bounding box center [134, 82] width 107 height 60
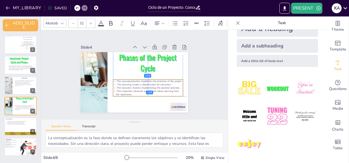
drag, startPoint x: 115, startPoint y: 83, endPoint x: 115, endPoint y: 86, distance: 3.6
click at [115, 86] on p "-The execution involves implementing the planned activities." at bounding box center [148, 87] width 70 height 3
click at [196, 76] on div "Slide 1 Phase 1 - Conceptualization. Student: Karen Yulieth Ardila Sanchez. Tut…" at bounding box center [134, 75] width 138 height 76
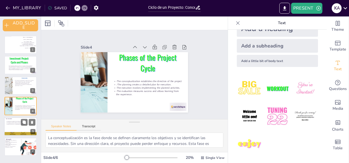
click at [11, 127] on div at bounding box center [20, 126] width 33 height 19
type textarea "Este punto refuerza la idea de que sin una planificación adecuada, los proyecto…"
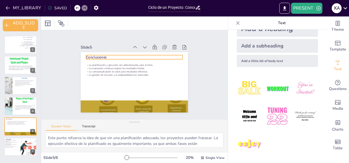
click at [96, 55] on p "Conclusiones" at bounding box center [134, 57] width 97 height 5
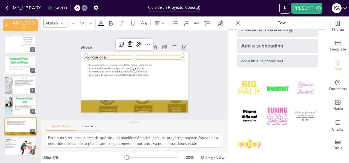
click at [96, 53] on p "Conclusiones" at bounding box center [139, 58] width 93 height 35
click at [270, 86] on img at bounding box center [277, 89] width 26 height 26
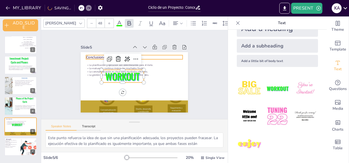
click at [86, 55] on p "Conclusiones" at bounding box center [134, 57] width 97 height 5
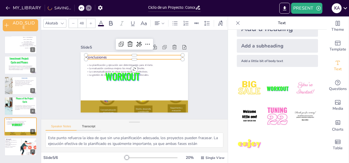
click at [86, 55] on p "Conclusiones" at bounding box center [134, 57] width 97 height 5
click at [86, 55] on span "Conclusiones" at bounding box center [96, 57] width 21 height 5
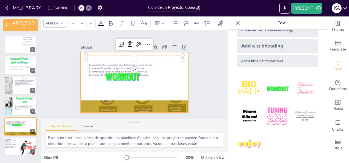
type input "162.7"
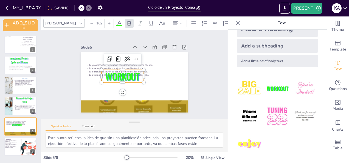
click at [113, 77] on span "WORKOUT" at bounding box center [123, 75] width 34 height 13
click at [113, 77] on span "WORKOUT" at bounding box center [123, 74] width 36 height 20
click at [113, 77] on span "WORKOUT" at bounding box center [123, 75] width 34 height 13
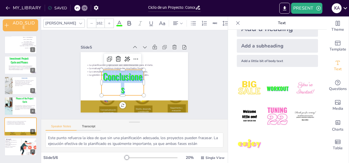
drag, startPoint x: 123, startPoint y: 89, endPoint x: 105, endPoint y: 74, distance: 24.2
click at [105, 74] on p "Conclusiones" at bounding box center [123, 83] width 42 height 26
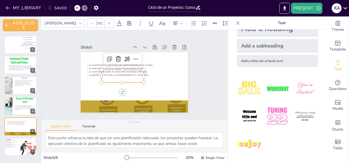
click at [117, 75] on p at bounding box center [122, 74] width 43 height 17
click at [117, 75] on p at bounding box center [123, 76] width 42 height 13
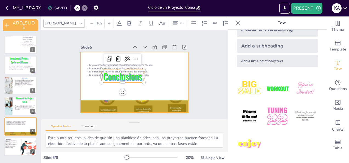
click at [126, 88] on div at bounding box center [132, 82] width 121 height 91
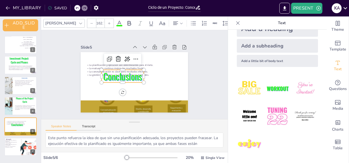
click at [120, 75] on p "Conclusions" at bounding box center [123, 76] width 42 height 13
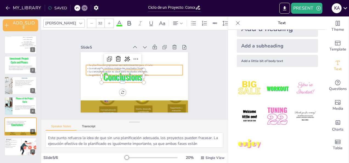
click at [88, 62] on div "La planificación y ejecución son determinantes para el éxito. La evaluación con…" at bounding box center [134, 82] width 107 height 60
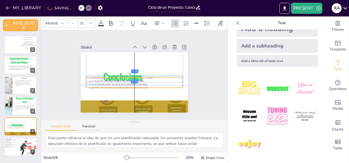
drag, startPoint x: 89, startPoint y: 69, endPoint x: 89, endPoint y: 81, distance: 12.1
click at [89, 83] on p "La conceptualización es clave para resultados efectivos." at bounding box center [134, 84] width 97 height 3
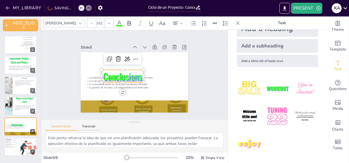
click at [122, 72] on p "Conclusions" at bounding box center [123, 76] width 42 height 13
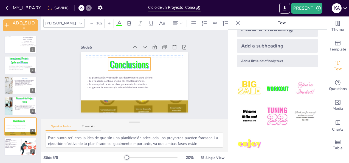
drag, startPoint x: 122, startPoint y: 72, endPoint x: 128, endPoint y: 58, distance: 15.5
click at [128, 58] on p "Conclusions" at bounding box center [129, 64] width 42 height 13
click at [108, 61] on p "Conclusions" at bounding box center [129, 64] width 42 height 13
click at [110, 61] on p "Conclusions" at bounding box center [130, 64] width 42 height 13
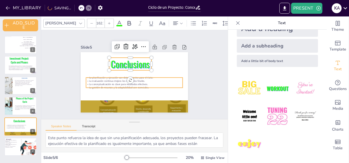
type input "32"
click at [109, 79] on p "La evaluación continua mejora los resultados finales." at bounding box center [134, 80] width 97 height 3
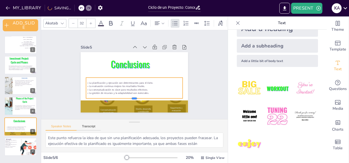
drag, startPoint x: 130, startPoint y: 86, endPoint x: 130, endPoint y: 97, distance: 11.3
click at [130, 97] on div at bounding box center [113, 89] width 60 height 81
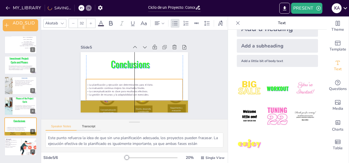
click at [120, 87] on div "La planificación y ejecución son determinantes para el éxito. La evaluación con…" at bounding box center [134, 89] width 97 height 13
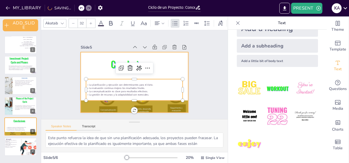
click at [97, 68] on div at bounding box center [134, 82] width 107 height 60
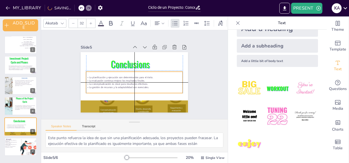
drag, startPoint x: 106, startPoint y: 80, endPoint x: 106, endPoint y: 72, distance: 7.2
click at [106, 72] on div "La planificación y ejecución son determinantes para el éxito. La evaluación con…" at bounding box center [134, 82] width 97 height 21
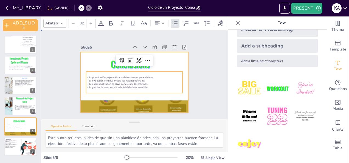
click at [106, 96] on div at bounding box center [134, 82] width 107 height 60
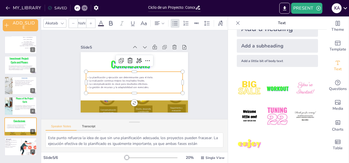
type input "32"
click at [106, 80] on p "La evaluación continua mejora los resultados finales." at bounding box center [134, 80] width 97 height 3
click at [106, 80] on span "La evaluación continua mejora los resultados finales." at bounding box center [117, 80] width 56 height 3
click at [106, 80] on span "La evaluación continua mejora los resultados finales." at bounding box center [120, 63] width 31 height 50
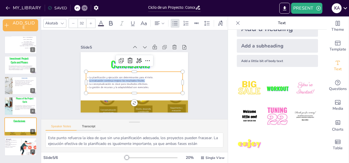
click at [106, 80] on span "La evaluación continua mejora los resultados finales." at bounding box center [117, 80] width 56 height 3
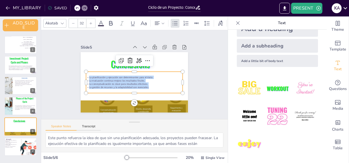
drag, startPoint x: 140, startPoint y: 86, endPoint x: 81, endPoint y: 75, distance: 60.5
click at [81, 75] on div "Conclusions La planificación y ejecución son determinantes para el éxito. La ev…" at bounding box center [134, 82] width 107 height 60
copy div "La planificación y ejecución son determinantes para el éxito. La evaluación con…"
click at [143, 79] on p "La evaluación continua mejora los resultados finales." at bounding box center [134, 80] width 97 height 3
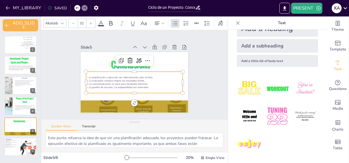
click at [143, 79] on p "La evaluación continua mejora los resultados finales." at bounding box center [134, 80] width 97 height 3
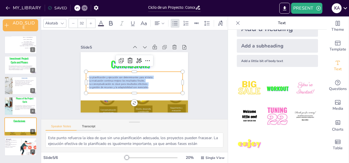
drag, startPoint x: 144, startPoint y: 86, endPoint x: 82, endPoint y: 76, distance: 62.8
click at [86, 76] on div "La planificación y ejecución son determinantes para el éxito. La evaluación con…" at bounding box center [134, 82] width 97 height 13
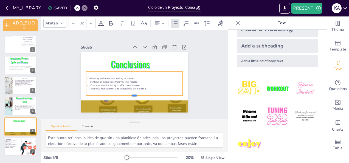
drag, startPoint x: 129, startPoint y: 83, endPoint x: 128, endPoint y: 93, distance: 10.2
click at [128, 95] on div at bounding box center [134, 97] width 97 height 4
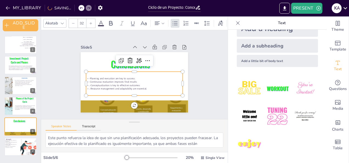
click at [198, 71] on div "Slide 1 Phase 1 - Conceptualization. Student: Karen Yulieth Ardila Sanchez. Tut…" at bounding box center [134, 75] width 138 height 76
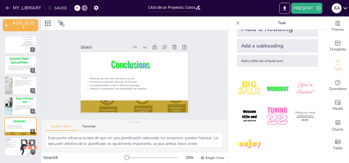
click at [15, 147] on p "Referencias son esenciales para profundizar en el tema." at bounding box center [10, 147] width 13 height 2
type textarea "Este punto destaca la importancia de las fuentes utilizadas en la presentación.…"
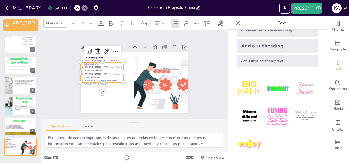
click at [99, 75] on p "Padilla (2011) ofrece una visión detallada." at bounding box center [102, 75] width 43 height 7
click at [99, 75] on p "Padilla (2011) ofrece una visión detallada." at bounding box center [102, 68] width 43 height 15
click at [105, 83] on p "Referencias son esenciales para profundizar en el tema." at bounding box center [102, 82] width 43 height 7
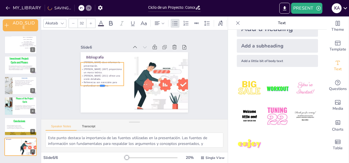
drag, startPoint x: 105, startPoint y: 83, endPoint x: 82, endPoint y: 68, distance: 27.4
click at [82, 68] on div "Bibliografía Fuentes clave informan la presentación. Lewis (2007) proporciona u…" at bounding box center [134, 82] width 107 height 60
click at [87, 70] on span "Lewis (2007) proporciona un marco teórico." at bounding box center [103, 70] width 38 height 7
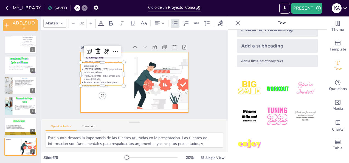
click at [111, 96] on div at bounding box center [132, 81] width 117 height 81
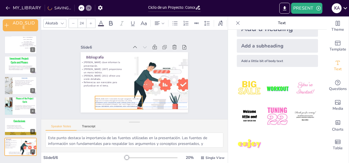
drag, startPoint x: 109, startPoint y: 63, endPoint x: 117, endPoint y: 99, distance: 37.3
click at [117, 99] on span "Lewis, P (2007). Fundamentals of project management . third Edition. Pages 10 t…" at bounding box center [117, 102] width 45 height 9
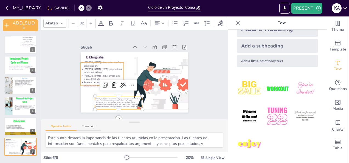
click at [102, 69] on p "Lewis (2007) proporciona un marco teórico." at bounding box center [102, 67] width 43 height 11
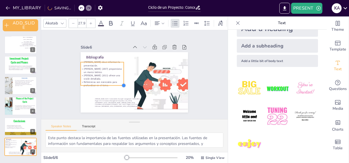
type input "27.7"
drag, startPoint x: 119, startPoint y: 83, endPoint x: 114, endPoint y: 78, distance: 7.6
click at [116, 80] on div at bounding box center [118, 82] width 4 height 4
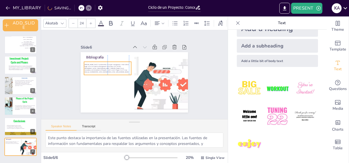
drag, startPoint x: 114, startPoint y: 99, endPoint x: 102, endPoint y: 64, distance: 36.5
click at [102, 64] on span "Lewis, P (2007). Fundamentals of project management . third Edition. Pages 10 t…" at bounding box center [106, 68] width 45 height 9
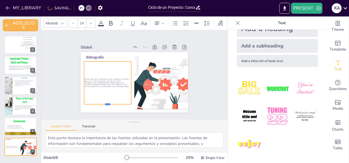
drag, startPoint x: 104, startPoint y: 74, endPoint x: 104, endPoint y: 104, distance: 29.9
click at [104, 104] on div at bounding box center [107, 106] width 47 height 4
click at [99, 82] on span "Lewis, P (2007). Fundamentals of project management . third Edition. Pages 10 t…" at bounding box center [106, 82] width 45 height 9
click at [102, 55] on p "Bibliografía" at bounding box center [107, 57] width 43 height 5
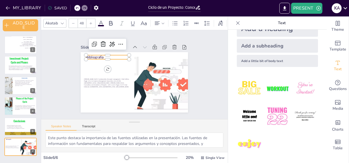
click at [99, 55] on p "Bibliografía" at bounding box center [107, 57] width 43 height 5
click at [99, 54] on span "Bibliografía" at bounding box center [97, 53] width 18 height 7
click at [91, 57] on p at bounding box center [107, 57] width 43 height 5
click at [266, 86] on img at bounding box center [277, 89] width 26 height 26
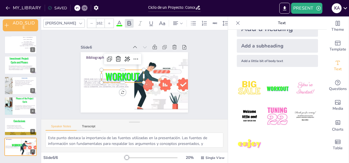
click at [117, 74] on span "WORKOUT" at bounding box center [123, 75] width 34 height 13
click at [117, 74] on span "WORKOUT" at bounding box center [122, 74] width 35 height 17
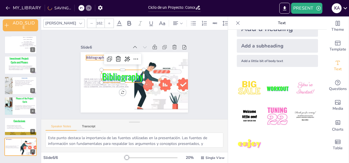
type input "48"
click at [92, 57] on p "Bibliography" at bounding box center [107, 57] width 43 height 5
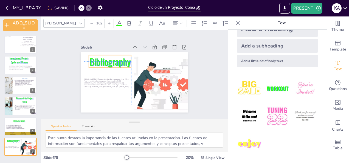
drag, startPoint x: 116, startPoint y: 75, endPoint x: 102, endPoint y: 61, distance: 19.0
click at [102, 61] on p "Bibliography" at bounding box center [110, 61] width 42 height 13
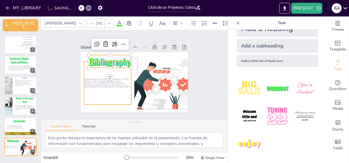
type input "24"
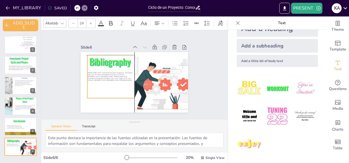
drag, startPoint x: 103, startPoint y: 79, endPoint x: 105, endPoint y: 74, distance: 5.6
click at [105, 74] on span "Lewis, P (2007). Fundamentals of project management . third Edition. Pages 10 t…" at bounding box center [110, 76] width 45 height 9
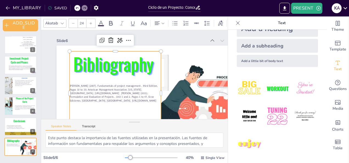
click at [119, 91] on span "Lewis, P (2007). Fundamentals of project management . third Edition. Pages 10 t…" at bounding box center [114, 93] width 88 height 18
click at [120, 94] on span "Lewis, P (2007). Fundamentals of project management . third Edition. Pages 10 t…" at bounding box center [111, 90] width 89 height 27
click at [119, 93] on span "Lewis, P (2007). Fundamentals of project management . third Edition. Pages 10 t…" at bounding box center [111, 90] width 89 height 27
click at [119, 93] on span "Lewis, P (2007). Fundamentals of project management . third Edition. Pages 10 t…" at bounding box center [114, 93] width 88 height 18
click at [119, 93] on span "Lewis, P (2007). Fundamentals of project management . third Edition. Pages 10 t…" at bounding box center [110, 89] width 90 height 36
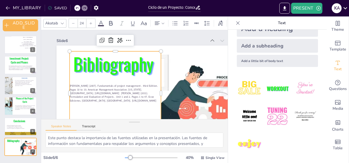
click at [119, 93] on span "Lewis, P (2007). Fundamentals of project management . third Edition. Pages 10 t…" at bounding box center [114, 93] width 88 height 18
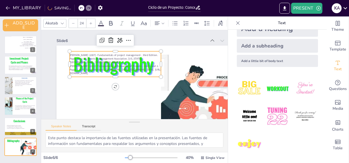
click at [144, 58] on span "Lewis, P (2007). Fundamentals of project management . third Edition. Pages 10 t…" at bounding box center [159, 59] width 31 height 87
drag, startPoint x: 117, startPoint y: 55, endPoint x: 118, endPoint y: 63, distance: 7.8
click at [118, 63] on span "Lewis, P (2007). Fundamentals of project management . third Edition. Pages 10 t…" at bounding box center [114, 58] width 88 height 11
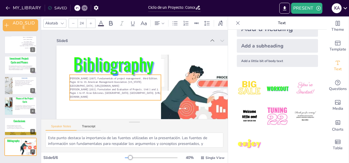
drag, startPoint x: 100, startPoint y: 50, endPoint x: 97, endPoint y: 78, distance: 28.4
click at [97, 78] on div "Bibliography Lewis, P (2007). Fundamentals of project management . third Editio…" at bounding box center [158, 107] width 220 height 139
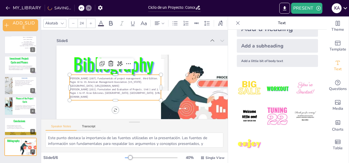
click at [104, 94] on span "[PERSON_NAME] (2011). Formulation and Evaluation of Projects . Unit 1 and 2. Pa…" at bounding box center [115, 93] width 91 height 11
click at [117, 87] on span "Lewis, P (2007). Fundamentals of project management . third Edition. Pages 10 t…" at bounding box center [114, 82] width 88 height 11
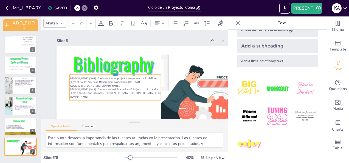
drag, startPoint x: 106, startPoint y: 50, endPoint x: 103, endPoint y: 85, distance: 35.0
click at [103, 85] on div "Bibliography Lewis, P (2007). Fundamentals of project management . third Editio…" at bounding box center [126, 114] width 218 height 238
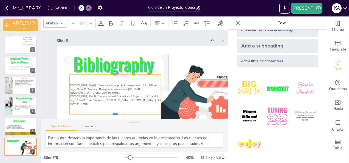
drag, startPoint x: 114, startPoint y: 100, endPoint x: 112, endPoint y: 114, distance: 14.2
click at [112, 114] on div at bounding box center [115, 116] width 91 height 4
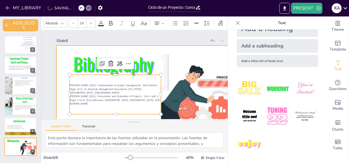
click at [59, 101] on div at bounding box center [158, 107] width 220 height 139
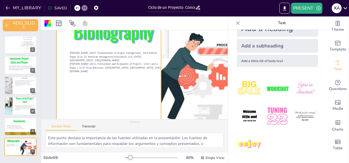
scroll to position [48, 0]
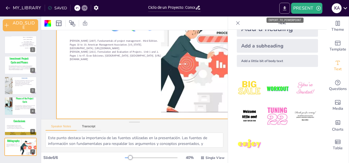
click at [284, 6] on icon "EXPORT_TO_POWERPOINT" at bounding box center [284, 8] width 3 height 4
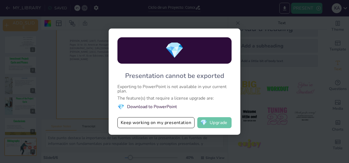
click at [209, 123] on button "💎 Upgrade" at bounding box center [214, 122] width 34 height 11
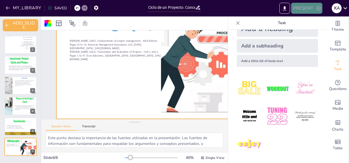
click at [312, 10] on button "PRESENT" at bounding box center [306, 8] width 31 height 11
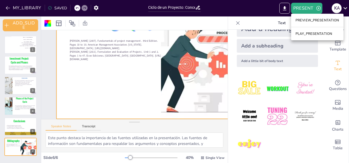
click at [309, 34] on li "PLAY_PRESENTATION" at bounding box center [317, 33] width 52 height 9
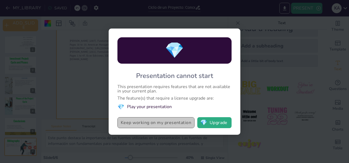
click at [137, 122] on button "Keep working on my presentation" at bounding box center [155, 122] width 77 height 11
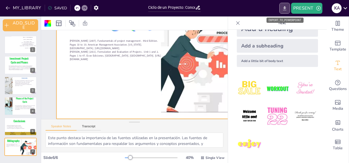
click at [286, 7] on icon "EXPORT_TO_POWERPOINT" at bounding box center [285, 8] width 6 height 6
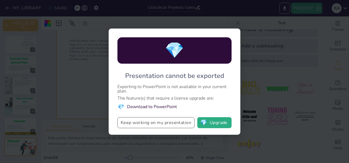
click at [166, 125] on button "Keep working on my presentation" at bounding box center [155, 122] width 77 height 11
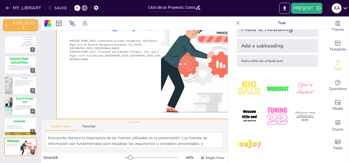
click at [235, 20] on icon at bounding box center [237, 22] width 5 height 5
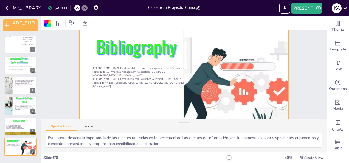
scroll to position [0, 0]
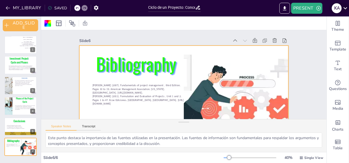
click at [342, 7] on icon at bounding box center [345, 7] width 7 height 7
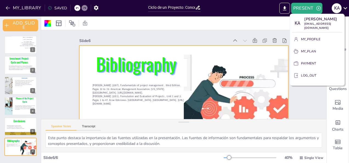
click at [264, 41] on div at bounding box center [174, 81] width 349 height 163
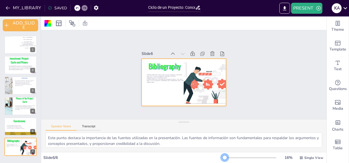
click at [224, 154] on div "16 % Single View" at bounding box center [274, 157] width 101 height 9
click at [194, 8] on input "Ciclo de un Proyecto: Conceptualización y Fases Esenciales" at bounding box center [171, 8] width 47 height 8
click at [290, 6] on button "EXPORT_TO_POWERPOINT" at bounding box center [284, 8] width 11 height 11
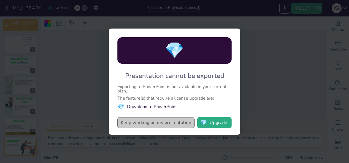
click at [179, 123] on button "Keep working on my presentation" at bounding box center [155, 122] width 77 height 11
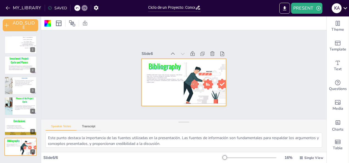
click at [344, 6] on icon at bounding box center [345, 7] width 7 height 7
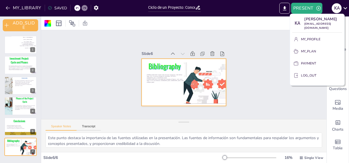
click at [316, 4] on div at bounding box center [174, 81] width 349 height 163
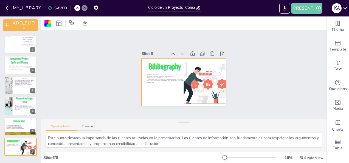
click at [315, 6] on button "PRESENT" at bounding box center [306, 8] width 31 height 11
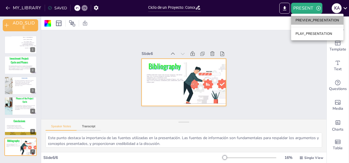
click at [316, 22] on li "PREVIEW_PRESENTATION" at bounding box center [317, 20] width 52 height 9
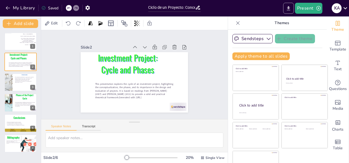
click at [286, 7] on icon "Export to PowerPoint" at bounding box center [289, 8] width 6 height 6
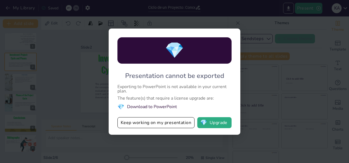
drag, startPoint x: 169, startPoint y: 102, endPoint x: 108, endPoint y: 92, distance: 62.6
click at [108, 92] on div "💎 Presentation cannot be exported Exporting to PowerPoint is not available in y…" at bounding box center [174, 81] width 349 height 163
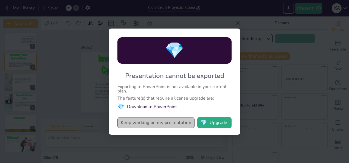
click at [153, 125] on button "Keep working on my presentation" at bounding box center [155, 122] width 77 height 11
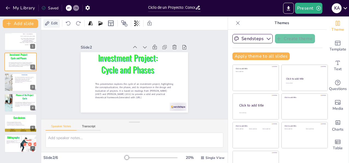
click at [52, 22] on span "Edit" at bounding box center [54, 23] width 9 height 5
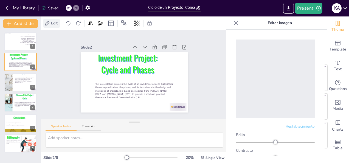
click at [52, 22] on span "Edit" at bounding box center [54, 23] width 9 height 5
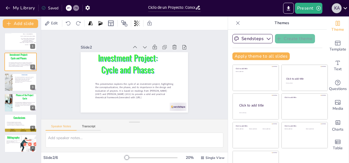
click at [338, 7] on div "K A" at bounding box center [337, 8] width 10 height 10
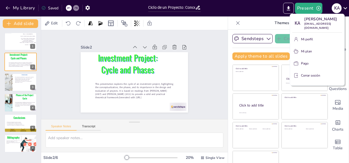
click at [343, 114] on div at bounding box center [174, 81] width 349 height 163
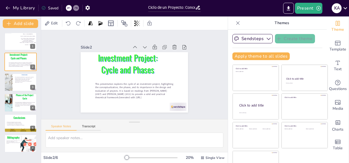
click at [50, 10] on div "Saved" at bounding box center [49, 7] width 17 height 5
click at [48, 8] on div "Saved" at bounding box center [49, 7] width 17 height 5
click at [197, 7] on icon at bounding box center [198, 8] width 4 height 4
click at [235, 21] on icon at bounding box center [237, 22] width 5 height 5
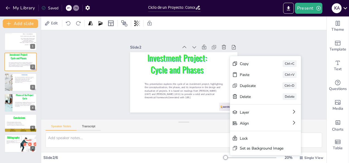
click at [105, 53] on div "Slide 1 Phase 1 - Conceptualization. Student: [PERSON_NAME] [PERSON_NAME]. Tuto…" at bounding box center [183, 74] width 285 height 89
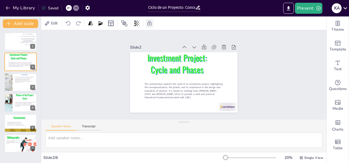
click at [149, 24] on icon at bounding box center [149, 23] width 5 height 5
click at [74, 22] on icon at bounding box center [73, 23] width 5 height 5
click at [52, 9] on div "Saved" at bounding box center [49, 7] width 17 height 5
click at [42, 6] on icon at bounding box center [43, 8] width 4 height 4
drag, startPoint x: 49, startPoint y: 9, endPoint x: 273, endPoint y: 81, distance: 235.2
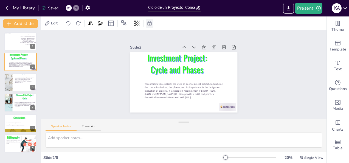
click at [273, 81] on div "Slide 1 Phase 1 - Conceptualization. Student: [PERSON_NAME] [PERSON_NAME]. Tuto…" at bounding box center [183, 74] width 285 height 89
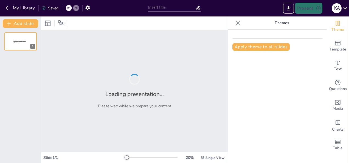
type input "Ciclo de un Proyecto: Conceptualización y Fases Esenciales"
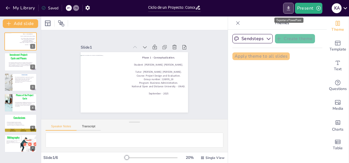
click at [293, 9] on button "Export to PowerPoint" at bounding box center [288, 8] width 11 height 11
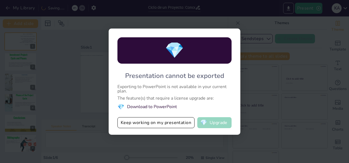
click at [222, 123] on button "💎 Upgrade" at bounding box center [214, 122] width 34 height 11
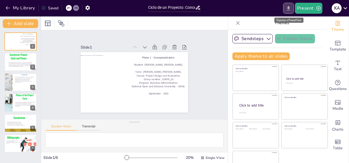
click at [289, 7] on icon "Export to PowerPoint" at bounding box center [288, 8] width 3 height 4
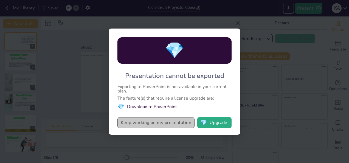
click at [147, 125] on button "Keep working on my presentation" at bounding box center [155, 122] width 77 height 11
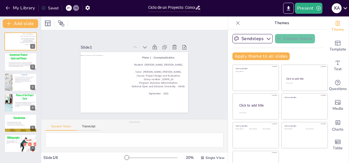
click at [50, 5] on div "Saved" at bounding box center [49, 7] width 17 height 5
click at [86, 7] on icon "button" at bounding box center [87, 7] width 4 height 5
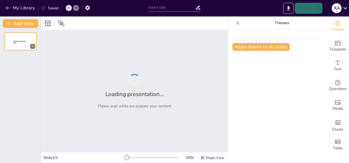
type input "Ciclo de un Proyecto: Conceptualización y Fases Esenciales"
